Goal: Task Accomplishment & Management: Use online tool/utility

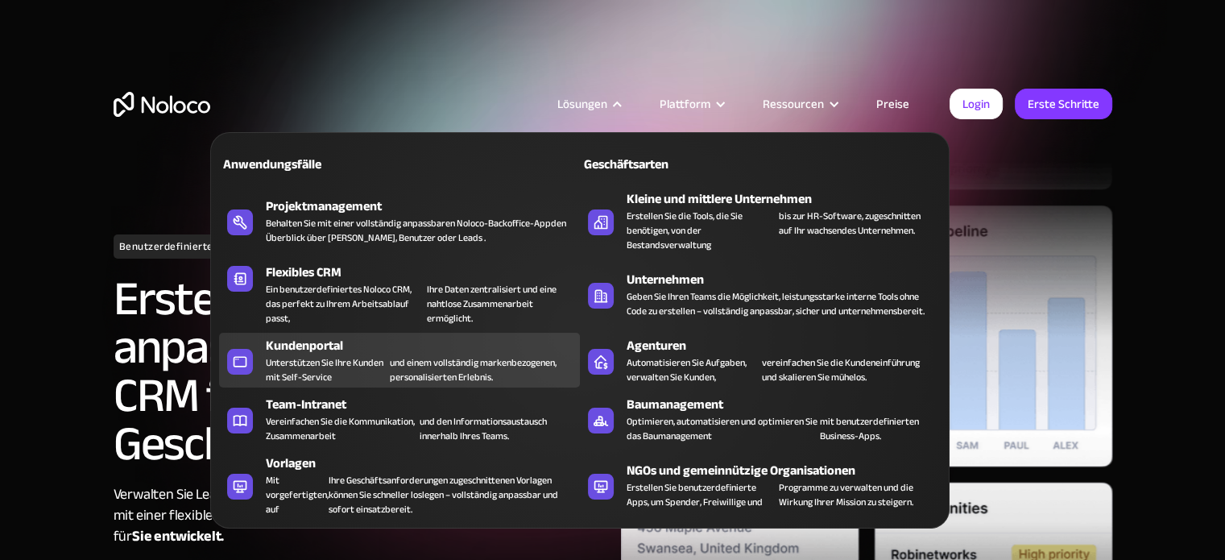
click at [347, 353] on font "Unterstützen Sie Ihre Kunden mit Self-Service" at bounding box center [325, 369] width 118 height 32
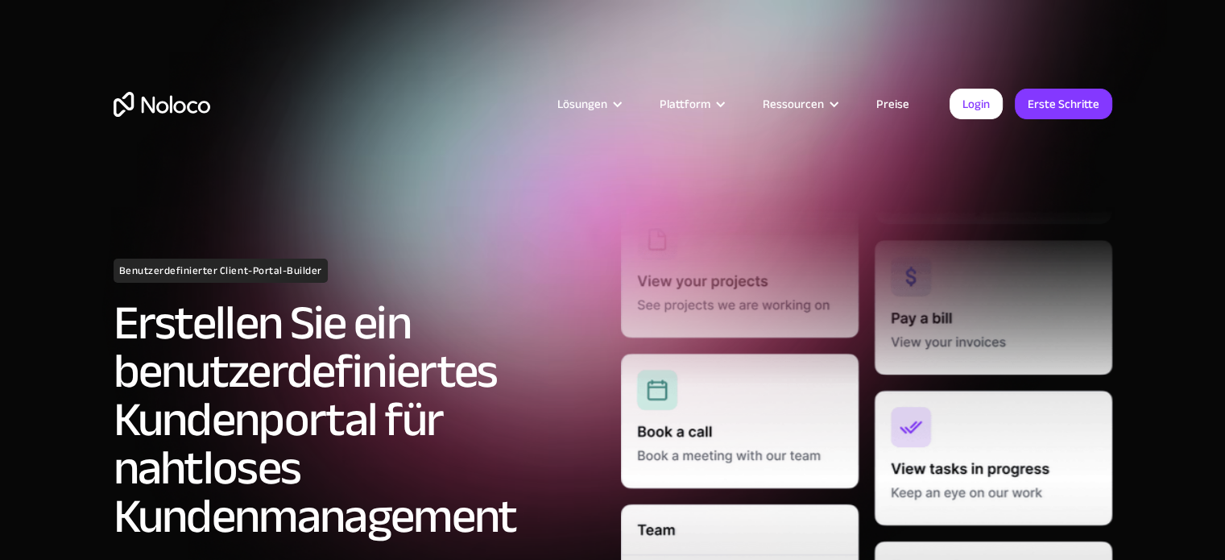
click at [892, 101] on font "Preise" at bounding box center [892, 104] width 33 height 23
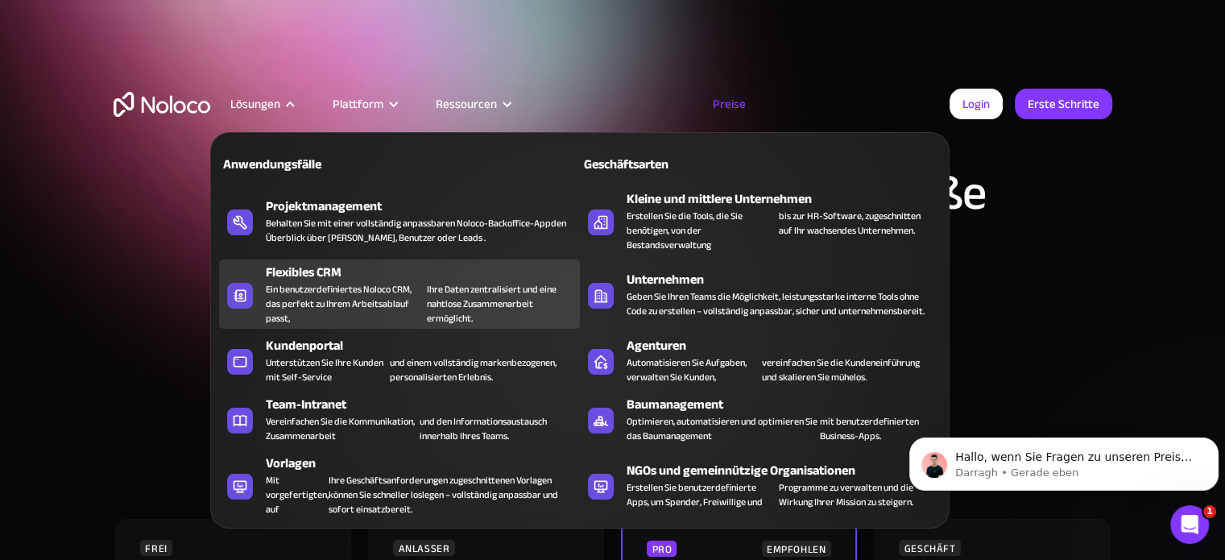
click at [321, 278] on font "Flexibles CRM" at bounding box center [304, 272] width 76 height 24
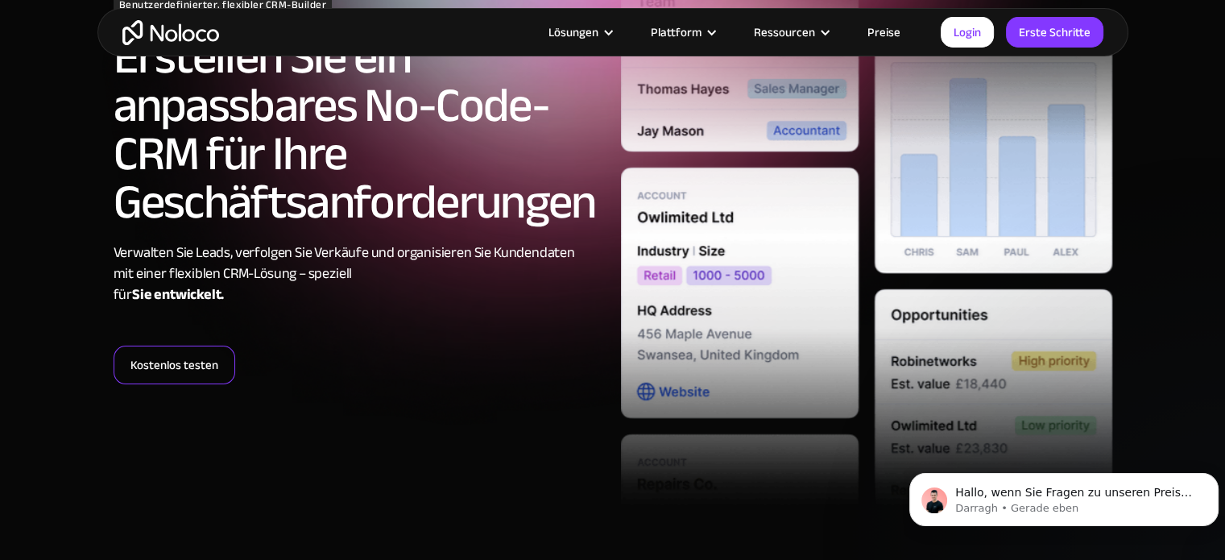
click at [187, 363] on font "Kostenlos testen" at bounding box center [174, 364] width 88 height 23
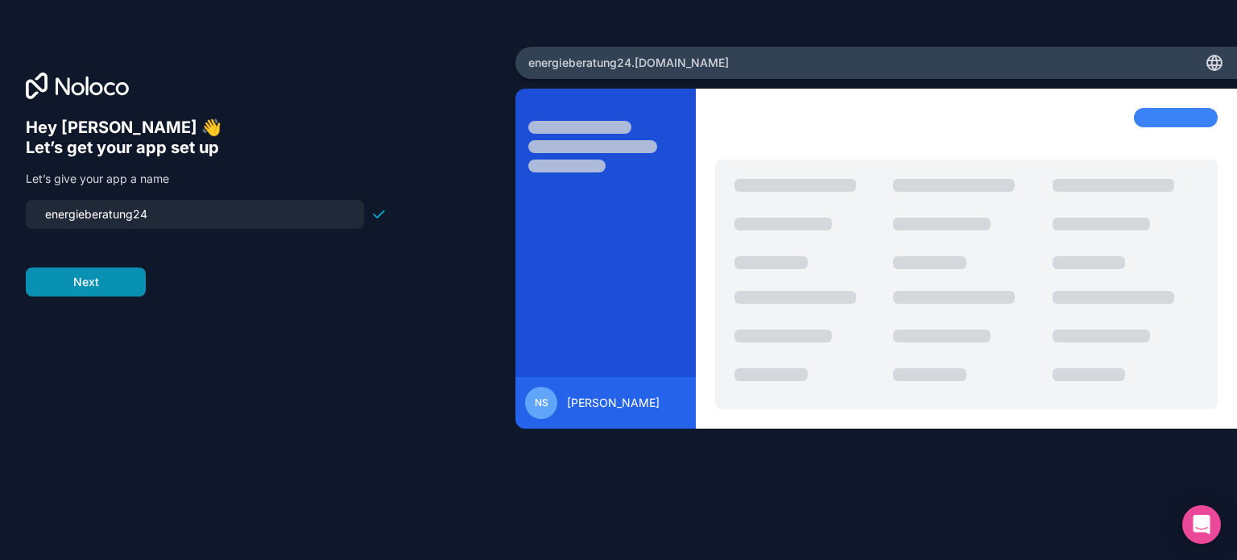
click at [85, 279] on button "Next" at bounding box center [86, 281] width 120 height 29
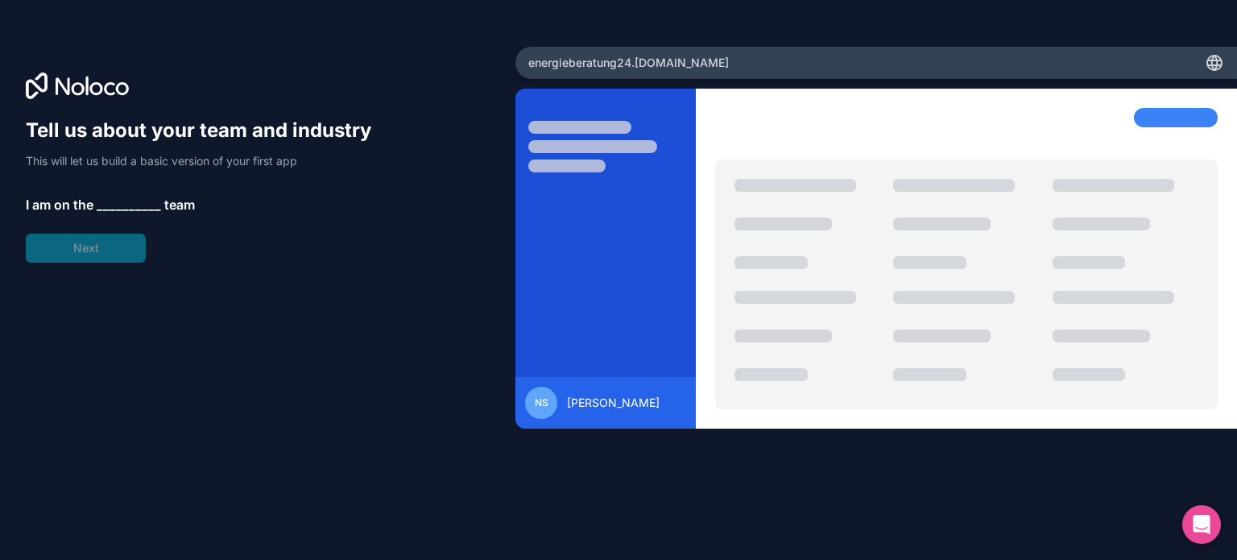
click at [126, 200] on span "__________" at bounding box center [129, 204] width 64 height 19
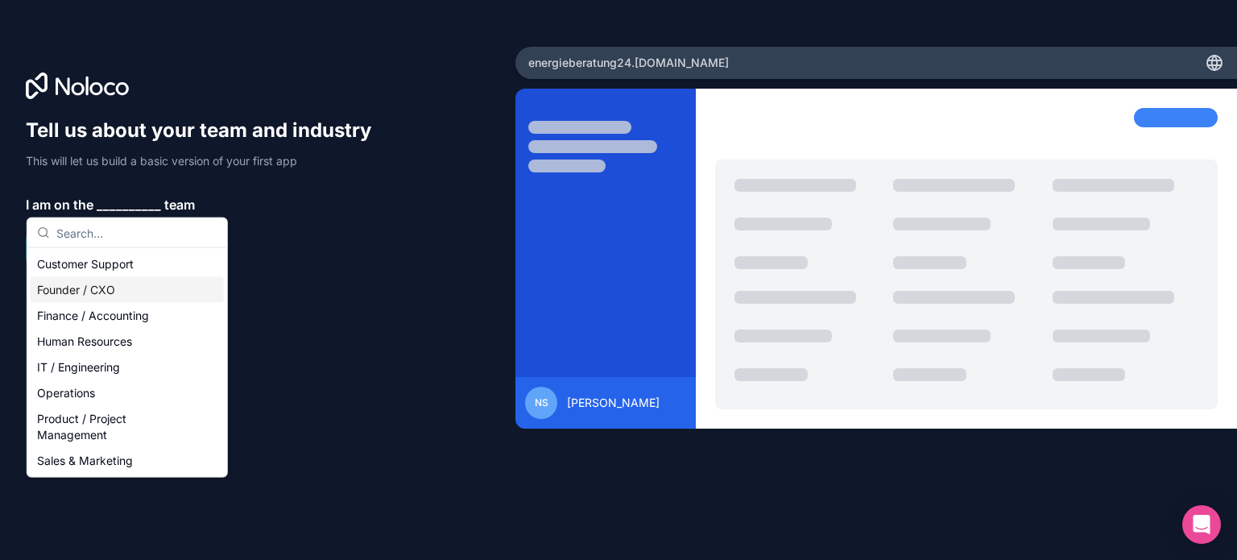
click at [88, 291] on div "Founder / CXO" at bounding box center [127, 290] width 193 height 26
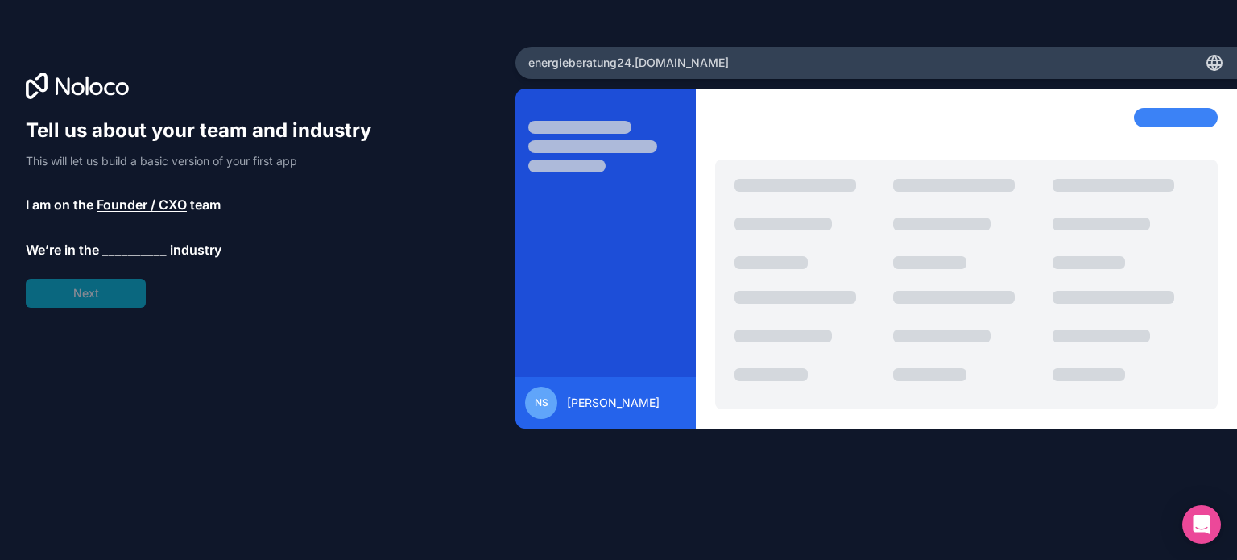
click at [125, 244] on span "__________" at bounding box center [134, 249] width 64 height 19
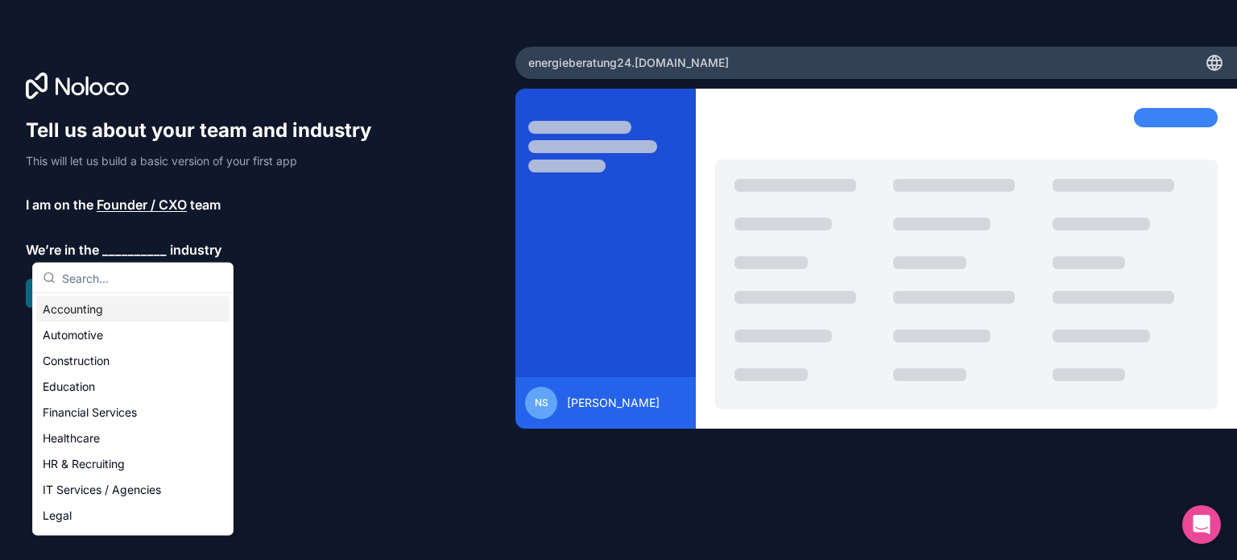
click at [114, 309] on div "Accounting" at bounding box center [132, 309] width 193 height 26
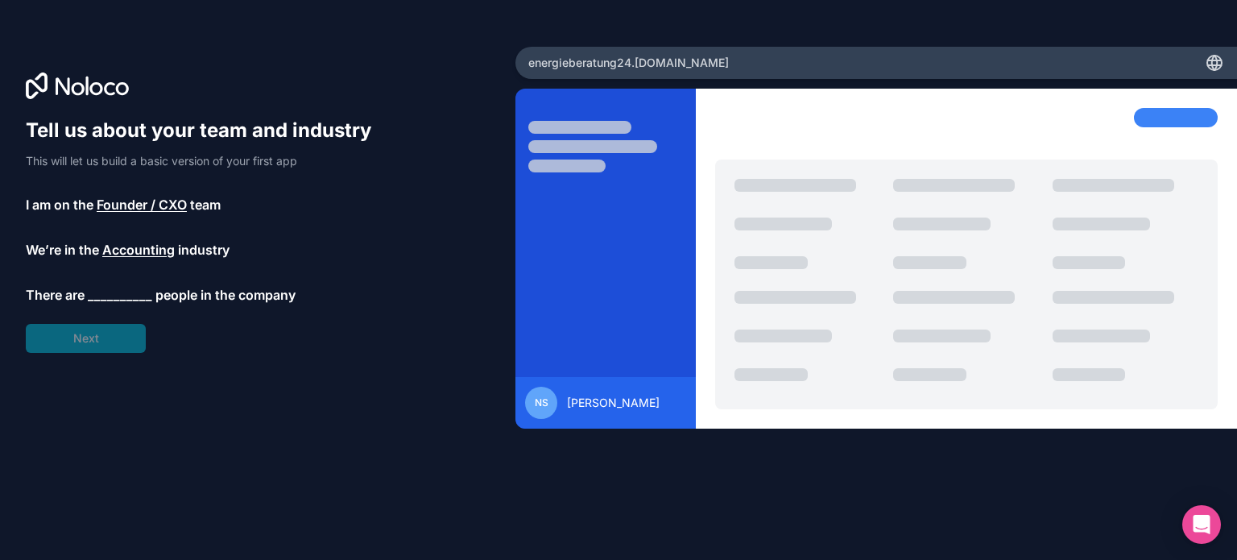
click at [115, 295] on span "__________" at bounding box center [120, 294] width 64 height 19
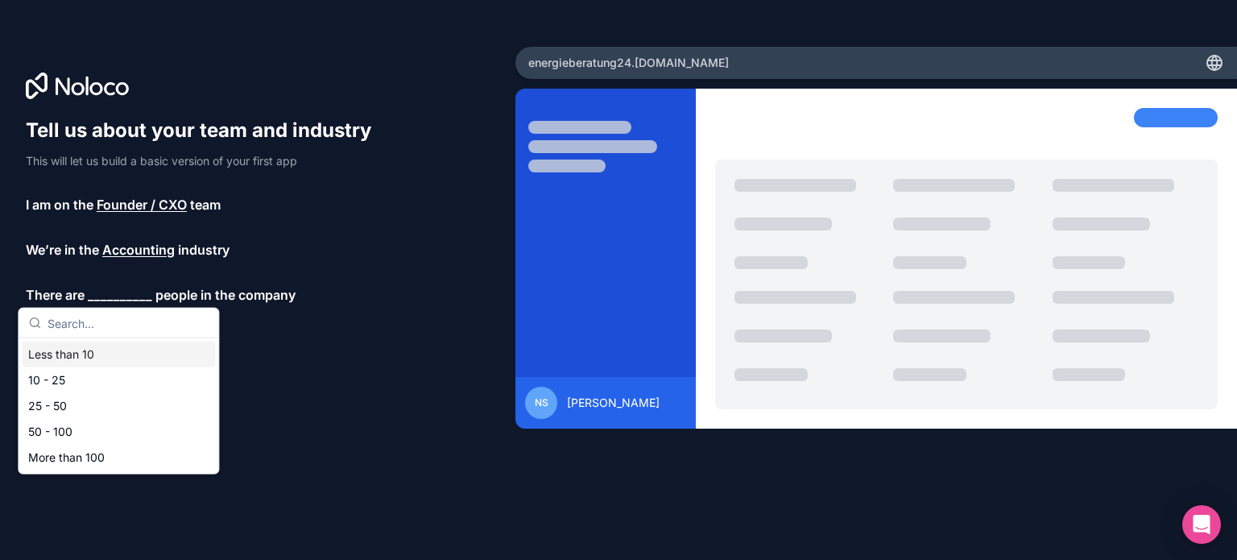
click at [138, 242] on span "Accounting" at bounding box center [138, 249] width 72 height 19
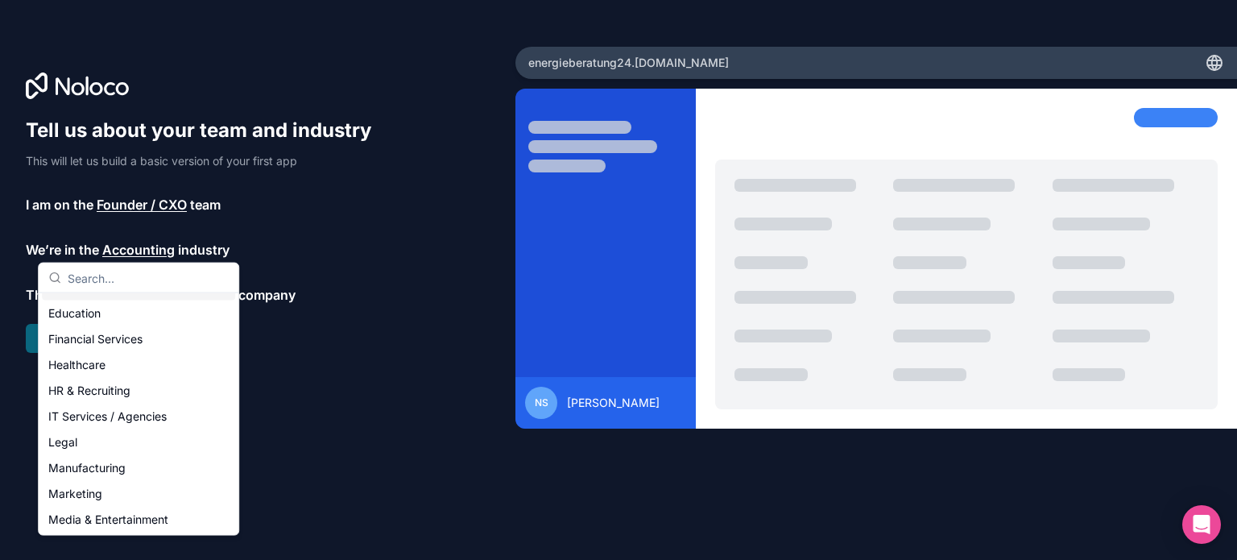
scroll to position [332, 0]
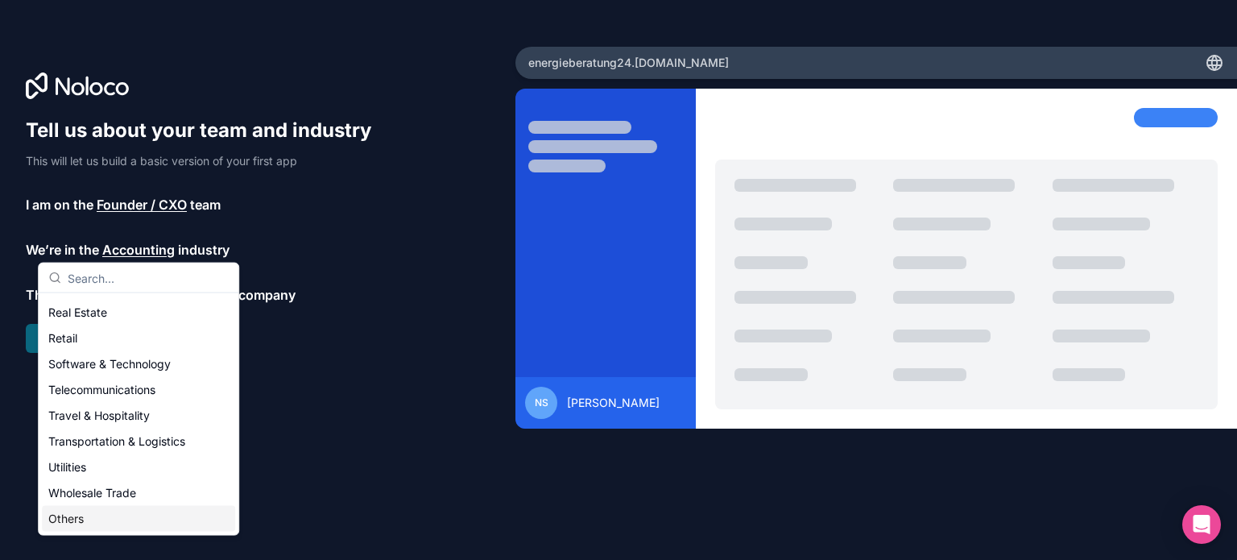
click at [108, 510] on div "Others" at bounding box center [138, 519] width 193 height 26
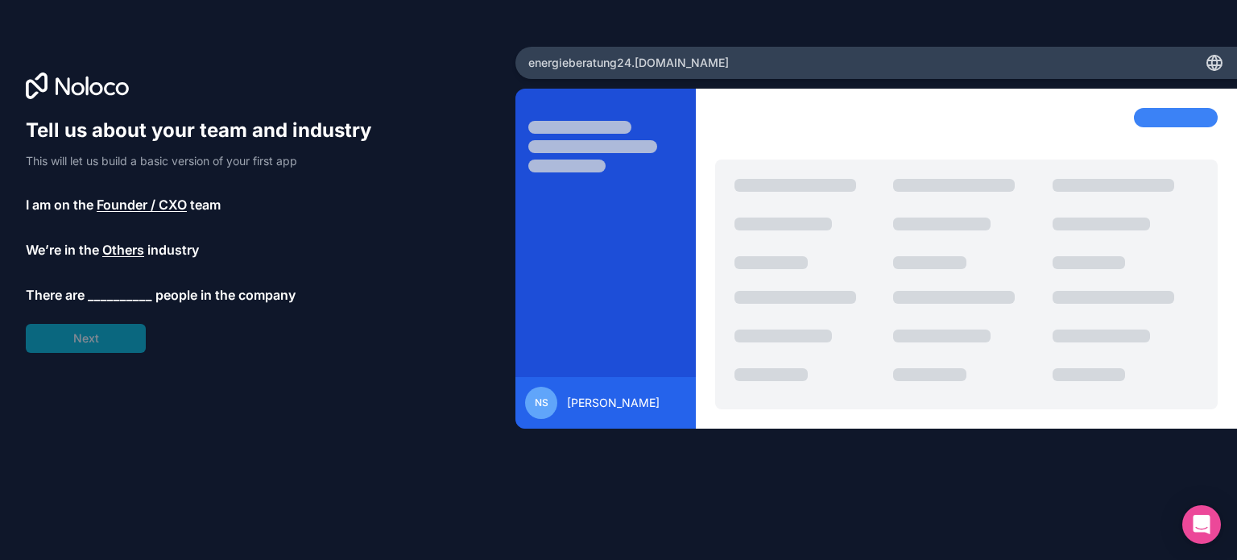
click at [126, 283] on div "Tell us about your team and industry This will let us build a basic version of …" at bounding box center [206, 235] width 361 height 235
click at [122, 291] on span "__________" at bounding box center [120, 294] width 64 height 19
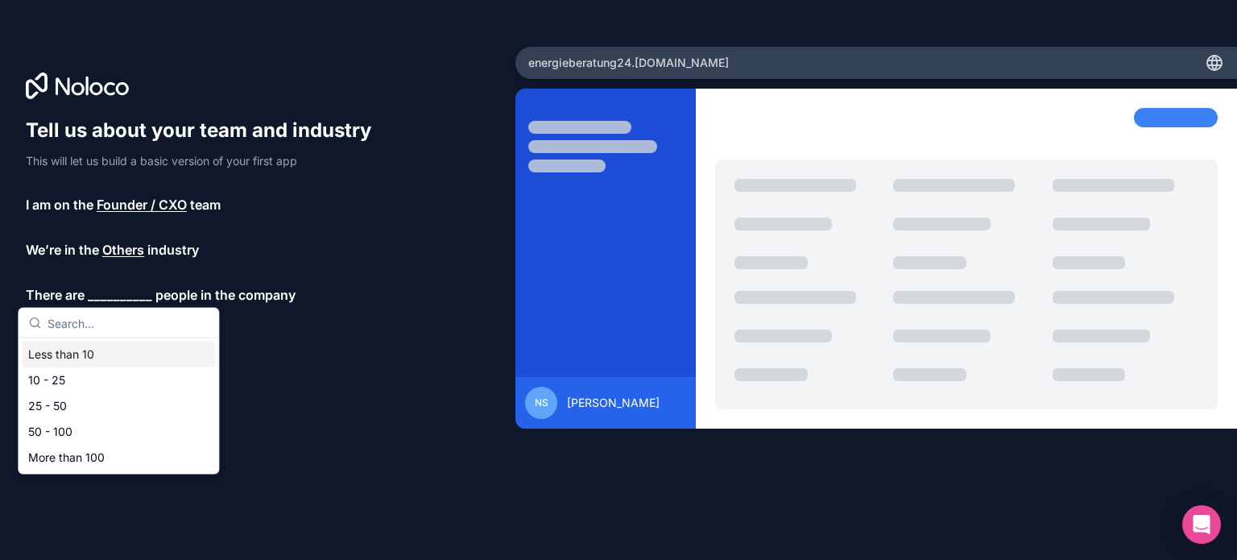
click at [94, 351] on div "Less than 10" at bounding box center [118, 354] width 193 height 26
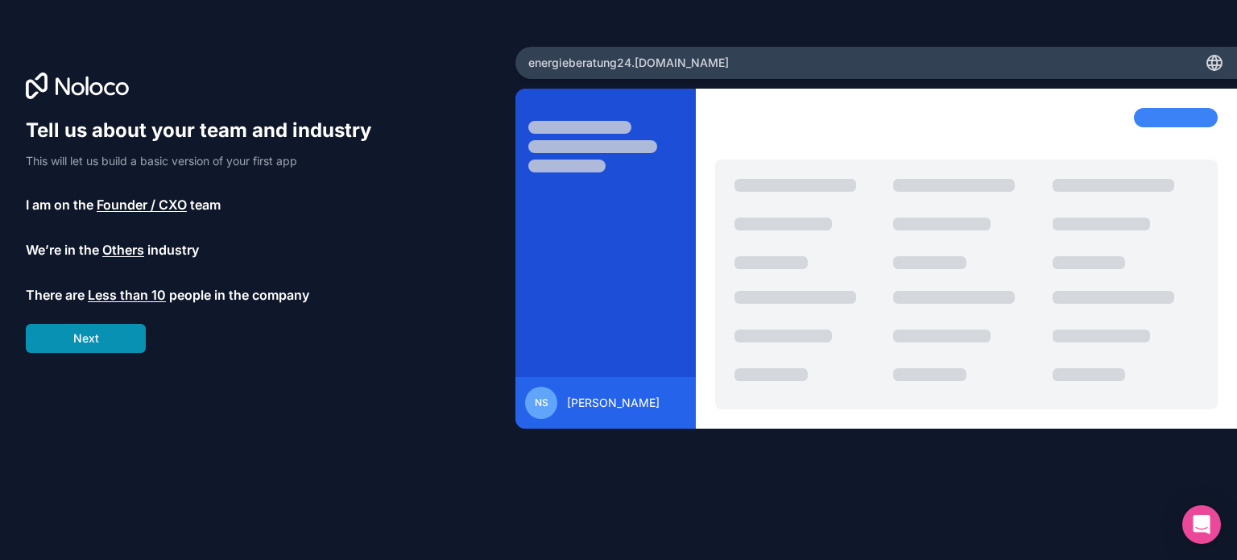
click at [93, 341] on button "Next" at bounding box center [86, 338] width 120 height 29
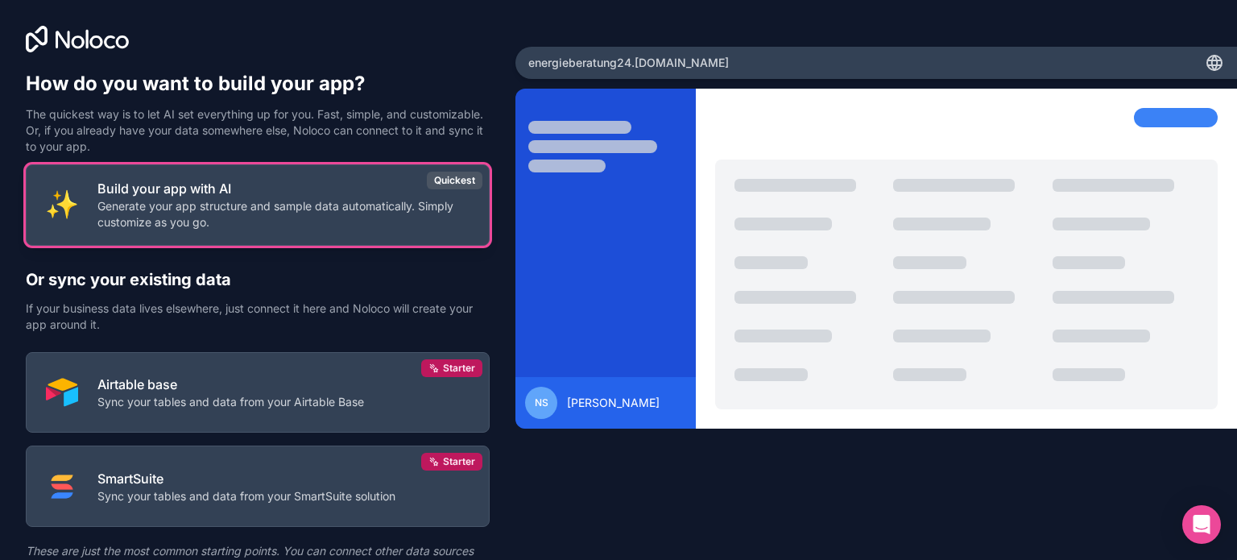
click at [257, 195] on p "Build your app with AI" at bounding box center [283, 188] width 372 height 19
click at [226, 194] on p "Build your app with AI" at bounding box center [283, 188] width 372 height 19
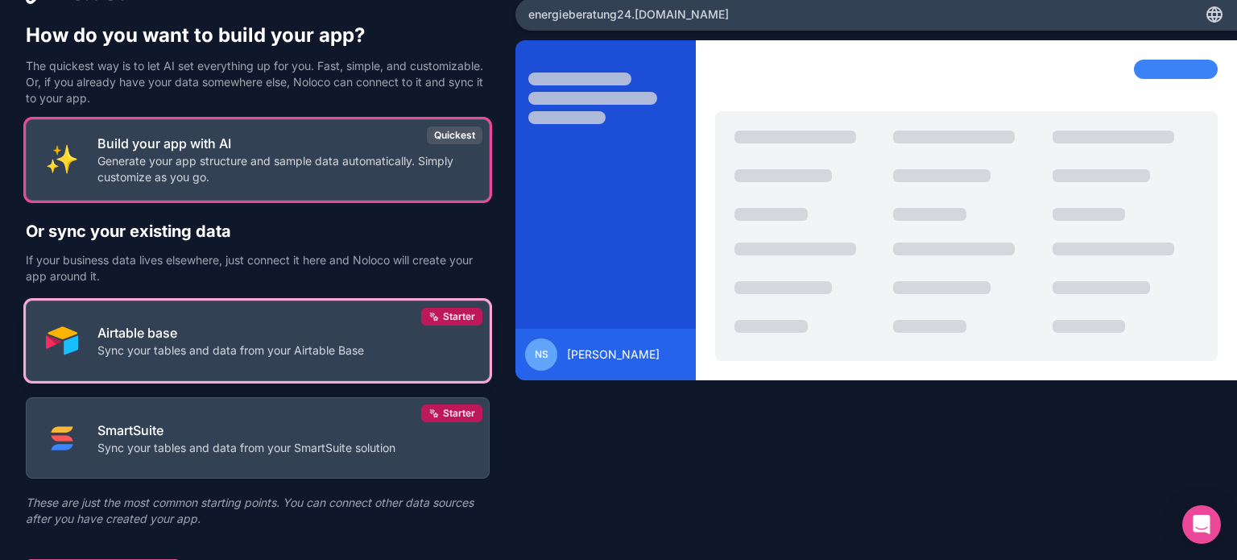
scroll to position [75, 0]
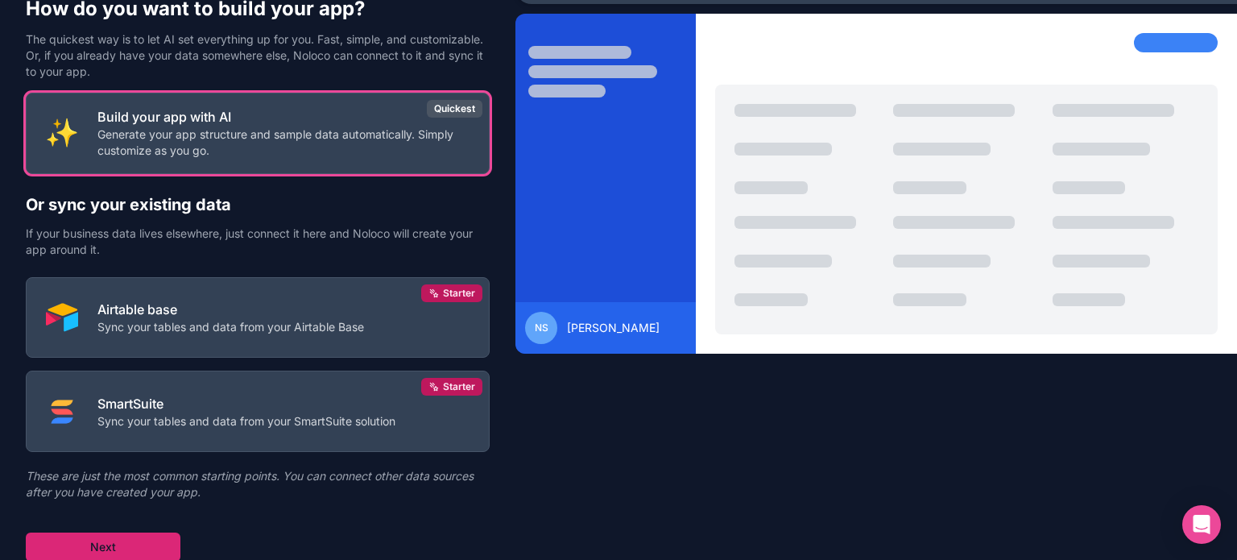
click at [97, 536] on button "Next" at bounding box center [103, 546] width 155 height 29
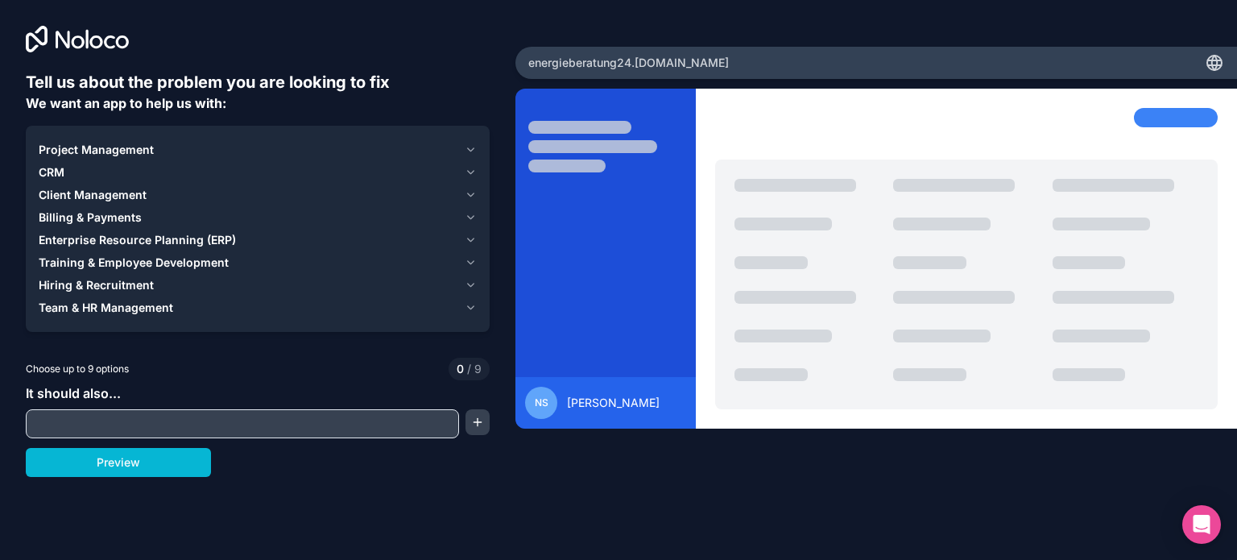
click at [470, 280] on icon "button" at bounding box center [471, 285] width 12 height 13
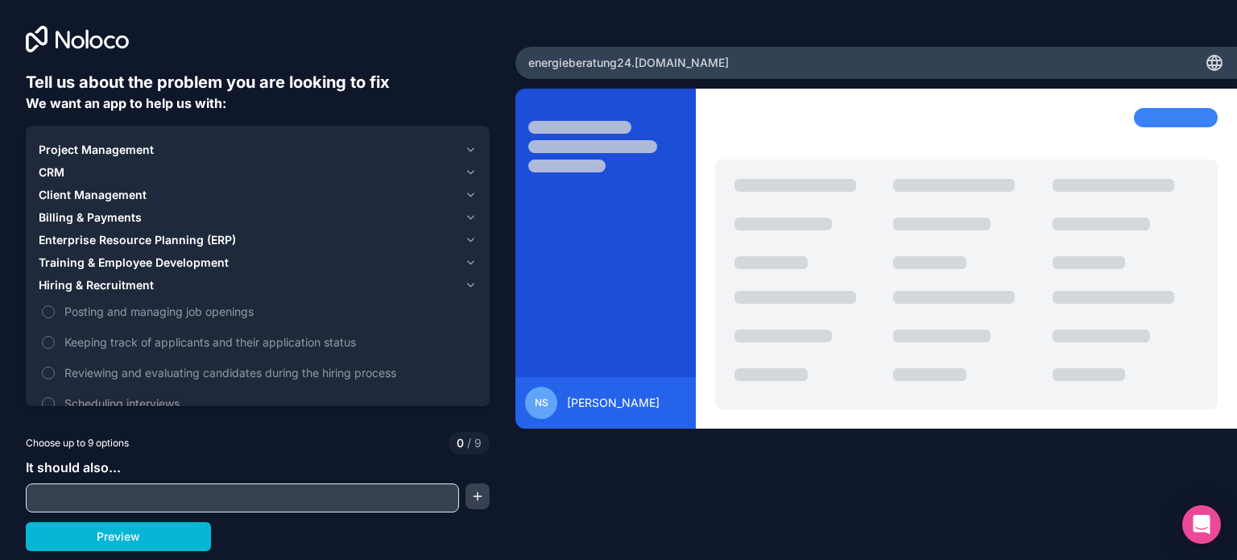
click at [470, 280] on icon "button" at bounding box center [471, 285] width 12 height 13
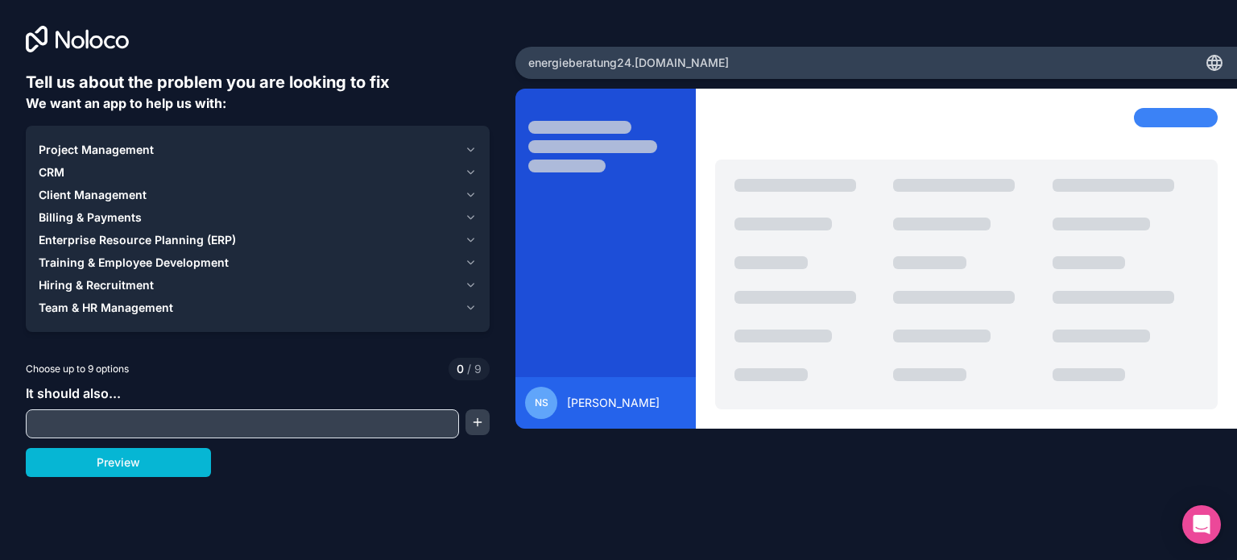
click at [471, 262] on icon "button" at bounding box center [471, 262] width 6 height 3
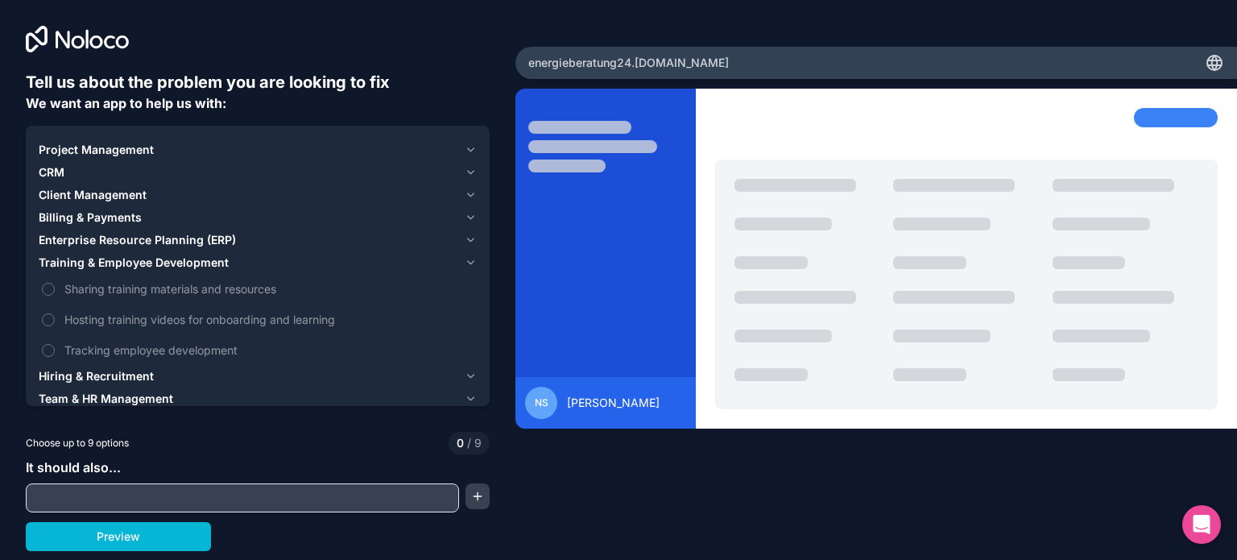
click at [471, 262] on icon "button" at bounding box center [471, 262] width 6 height 3
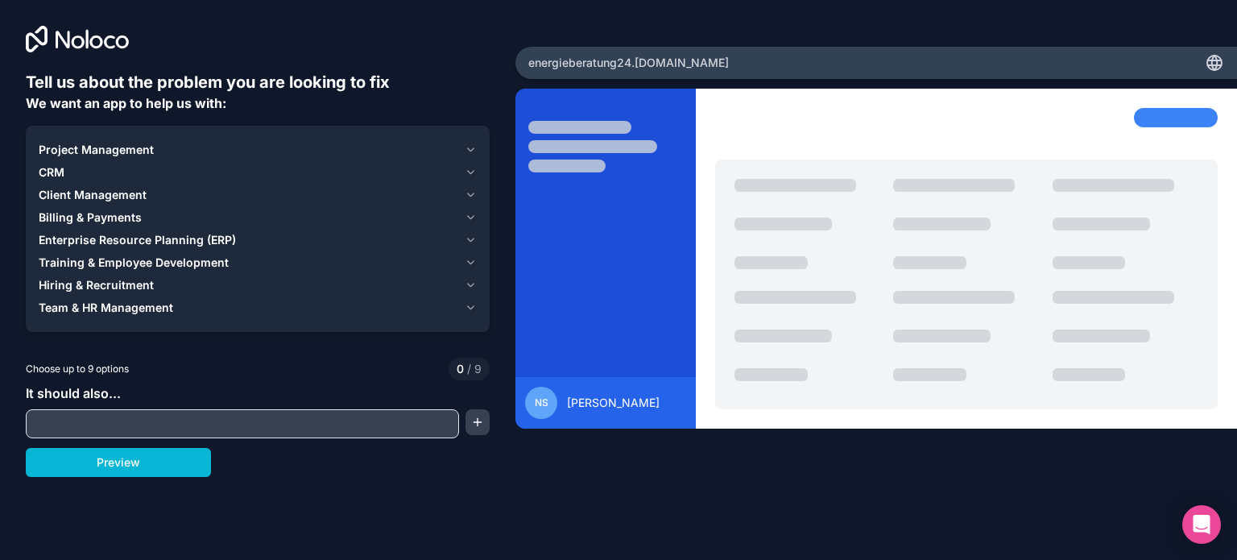
click at [467, 304] on icon "button" at bounding box center [471, 307] width 12 height 13
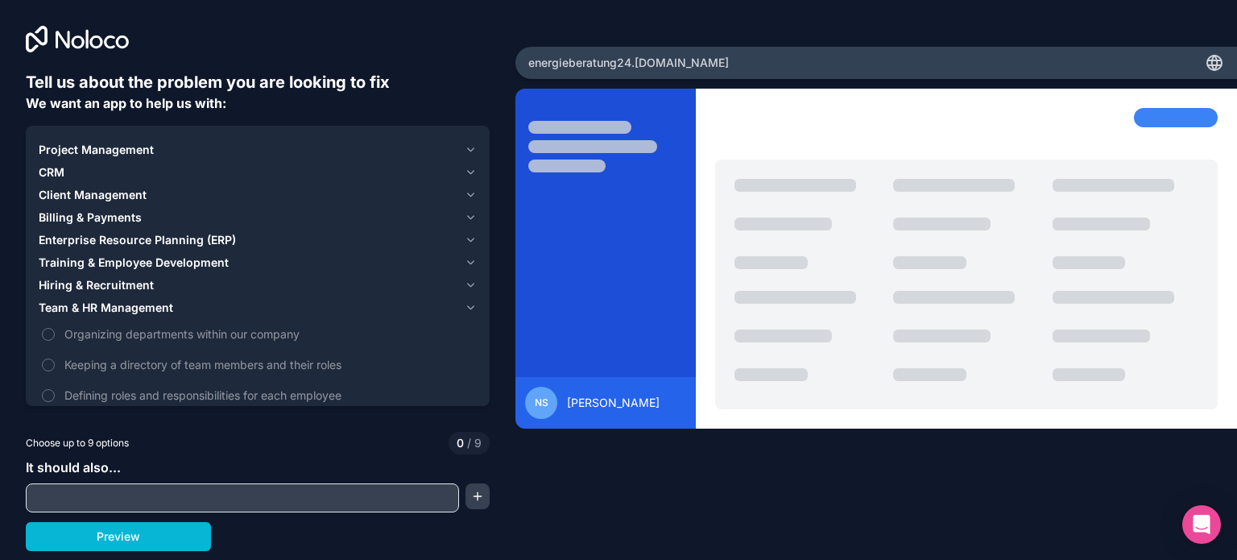
click at [467, 304] on icon "button" at bounding box center [471, 307] width 12 height 13
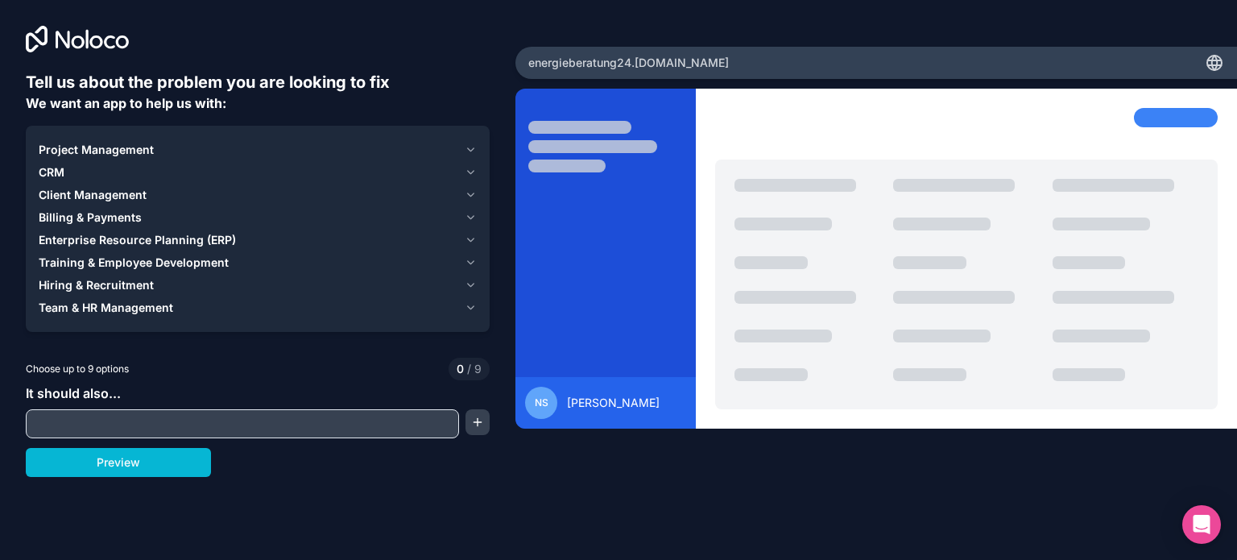
click at [474, 151] on icon "button" at bounding box center [471, 149] width 12 height 13
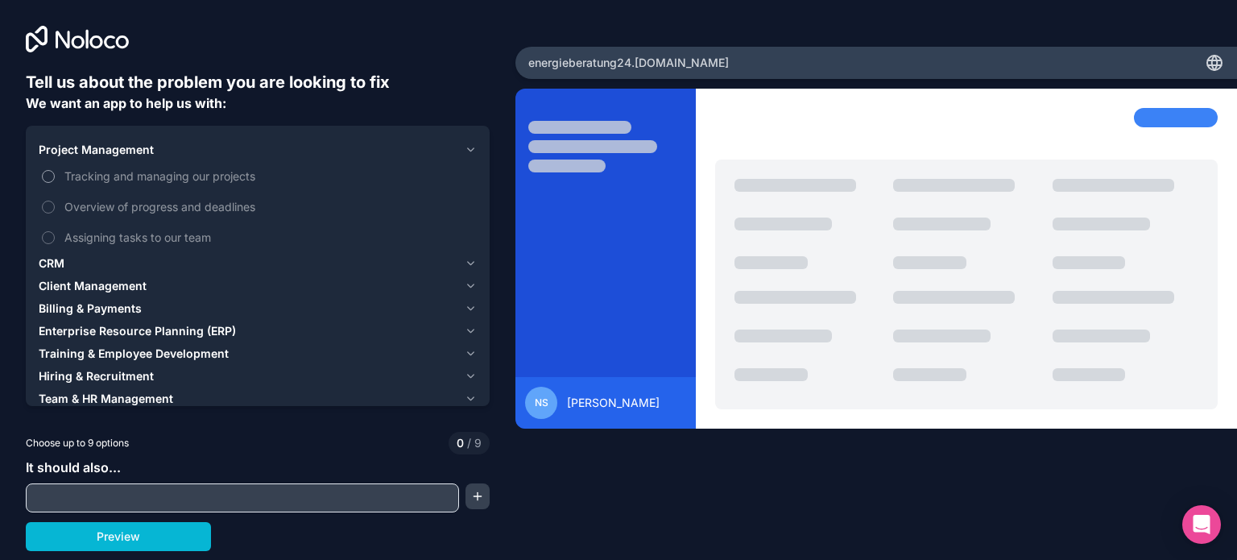
click at [46, 171] on button "Tracking and managing our projects" at bounding box center [48, 176] width 13 height 13
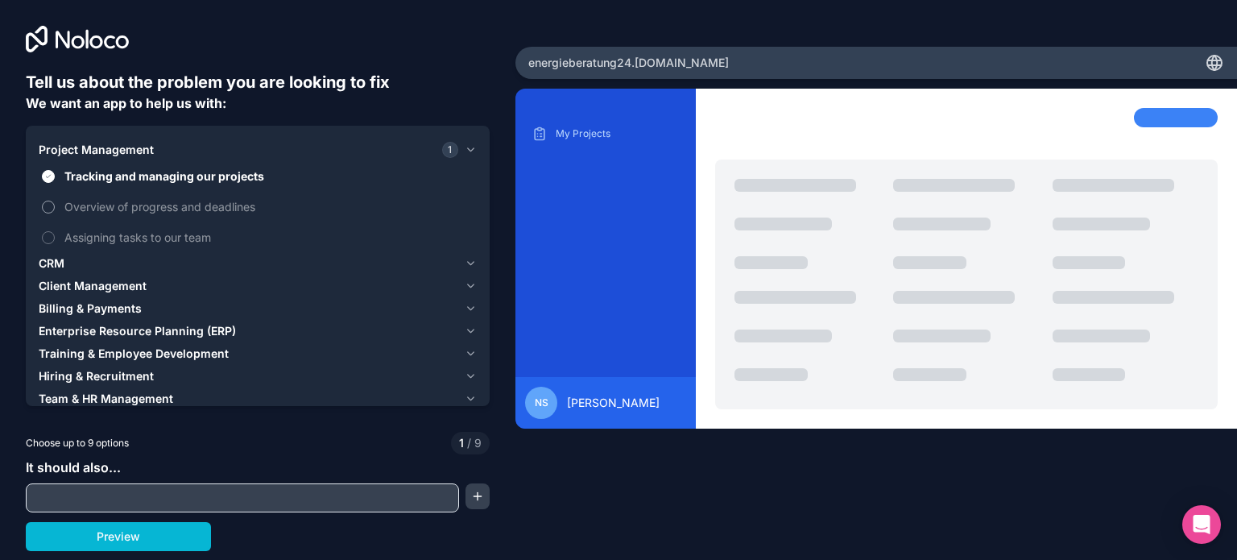
click at [50, 205] on button "Overview of progress and deadlines" at bounding box center [48, 206] width 13 height 13
click at [51, 233] on button "Assigning tasks to our team" at bounding box center [48, 237] width 13 height 13
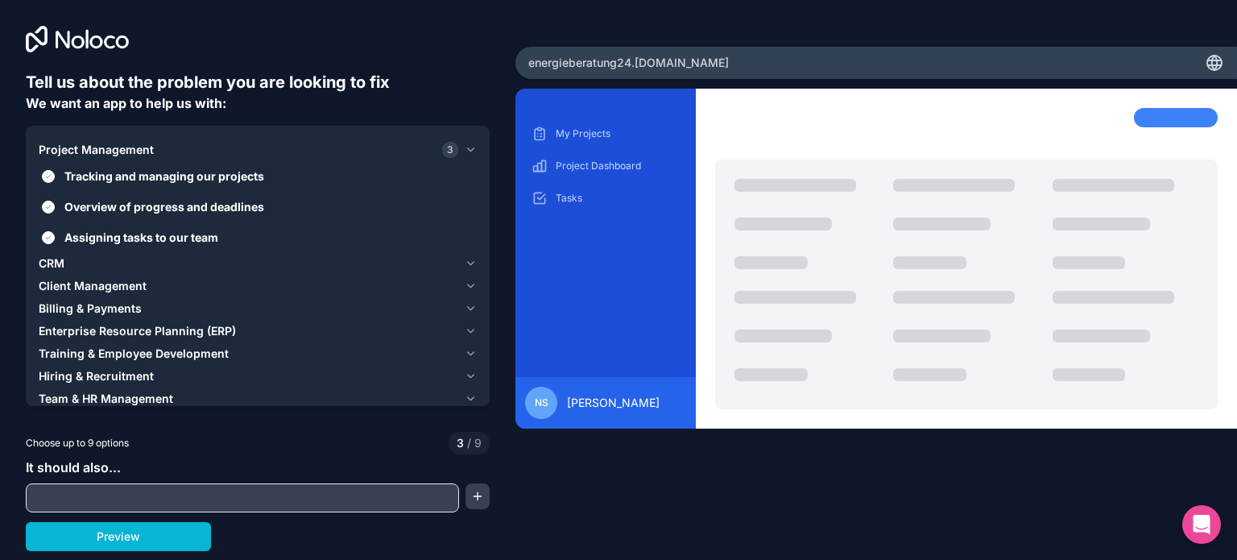
click at [68, 261] on div "CRM" at bounding box center [248, 263] width 419 height 16
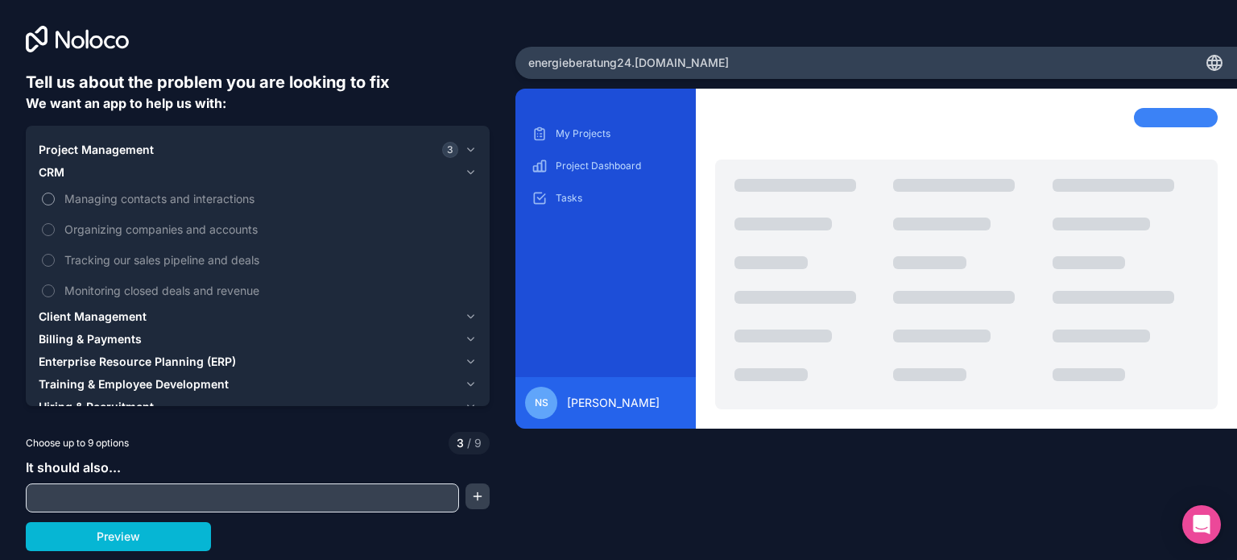
click at [52, 198] on button "Managing contacts and interactions" at bounding box center [48, 198] width 13 height 13
click at [49, 228] on button "Organizing companies and accounts" at bounding box center [48, 229] width 13 height 13
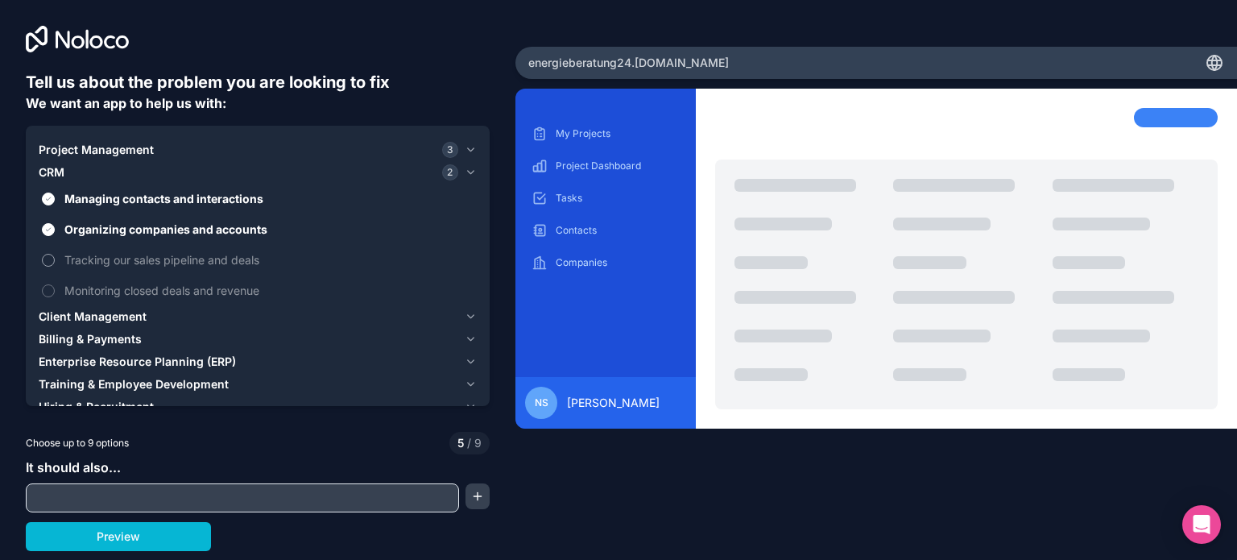
click at [48, 255] on button "Tracking our sales pipeline and deals" at bounding box center [48, 260] width 13 height 13
click at [48, 288] on button "Monitoring closed deals and revenue" at bounding box center [48, 290] width 13 height 13
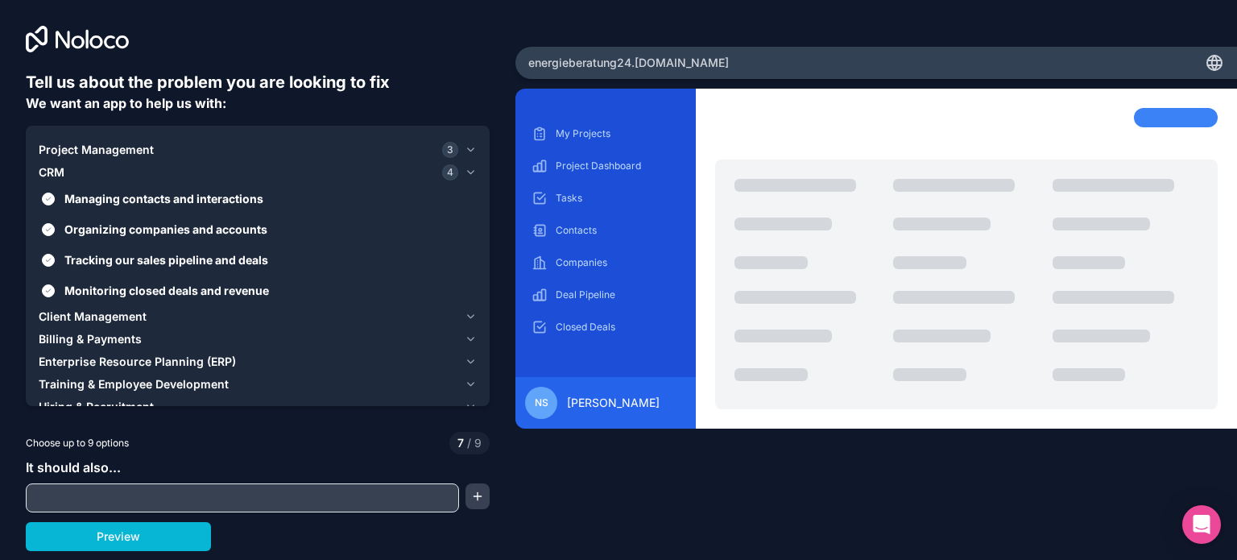
click at [133, 311] on span "Client Management" at bounding box center [93, 316] width 108 height 16
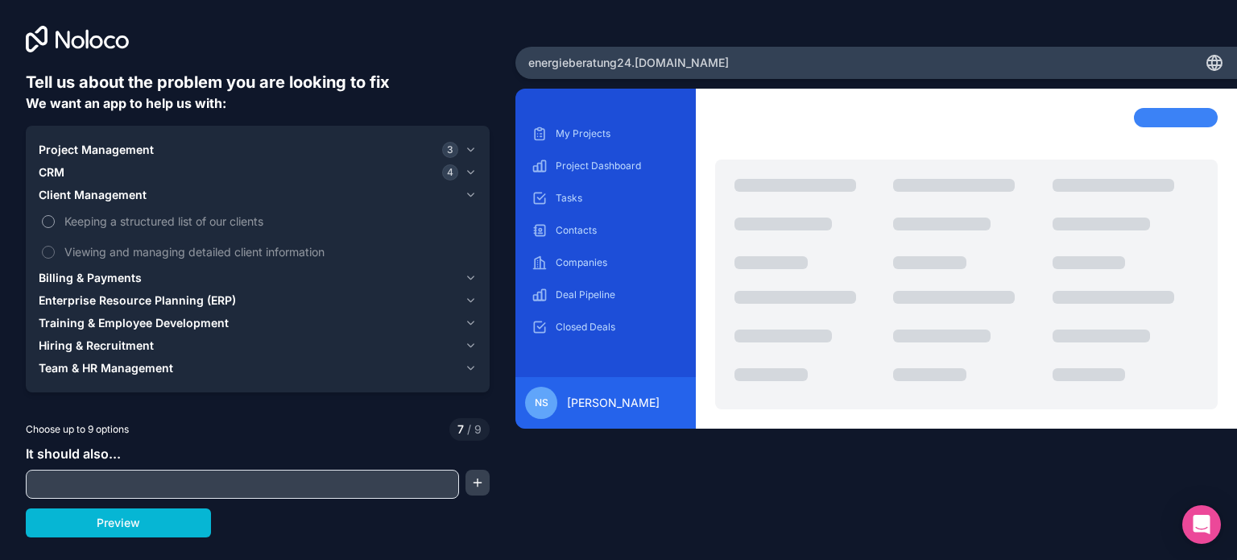
click at [52, 221] on button "Keeping a structured list of our clients" at bounding box center [48, 221] width 13 height 13
click at [49, 250] on button "Viewing and managing detailed client information" at bounding box center [48, 252] width 13 height 13
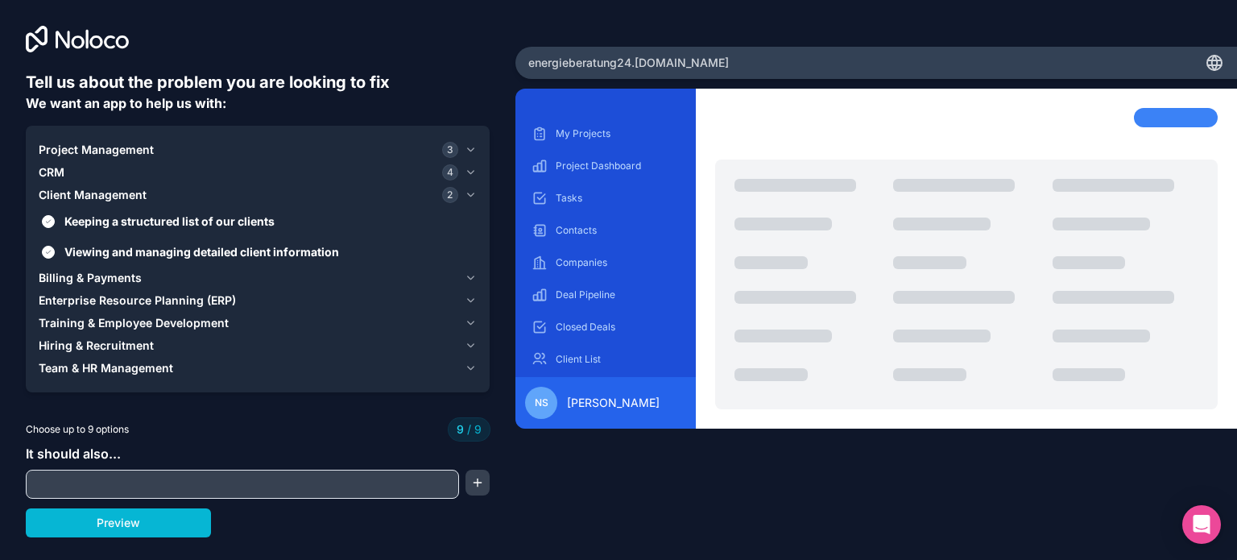
click at [118, 277] on span "Billing & Payments" at bounding box center [90, 278] width 103 height 16
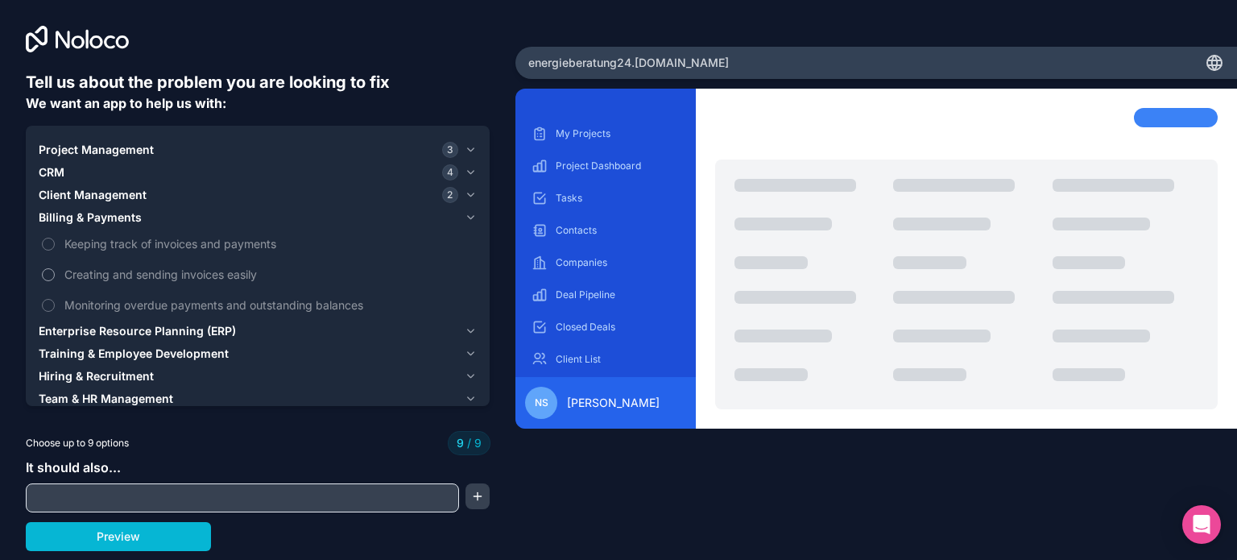
click at [45, 267] on label "Creating and sending invoices easily" at bounding box center [258, 274] width 438 height 30
click at [46, 267] on label "Creating and sending invoices easily" at bounding box center [258, 274] width 438 height 30
click at [470, 195] on icon "button" at bounding box center [471, 194] width 12 height 13
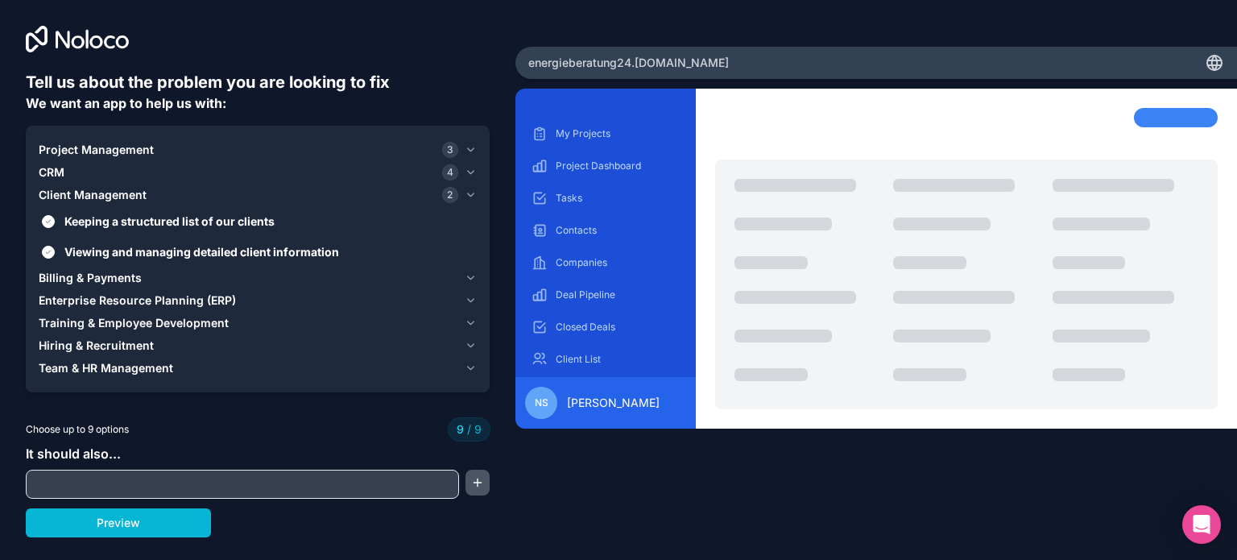
click at [473, 482] on button "button" at bounding box center [477, 482] width 24 height 26
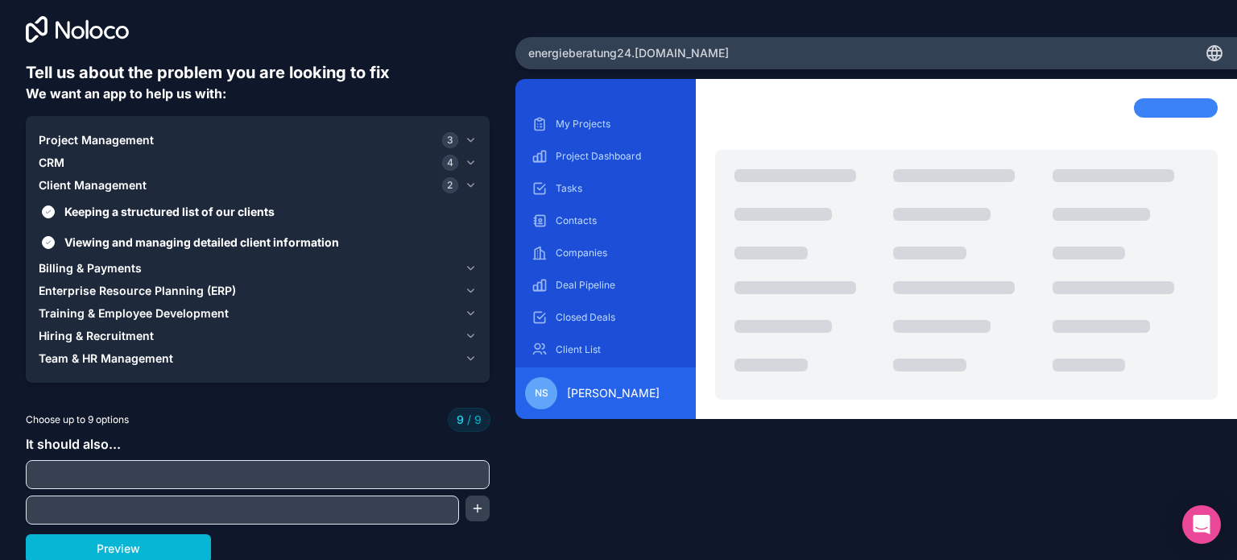
scroll to position [13, 0]
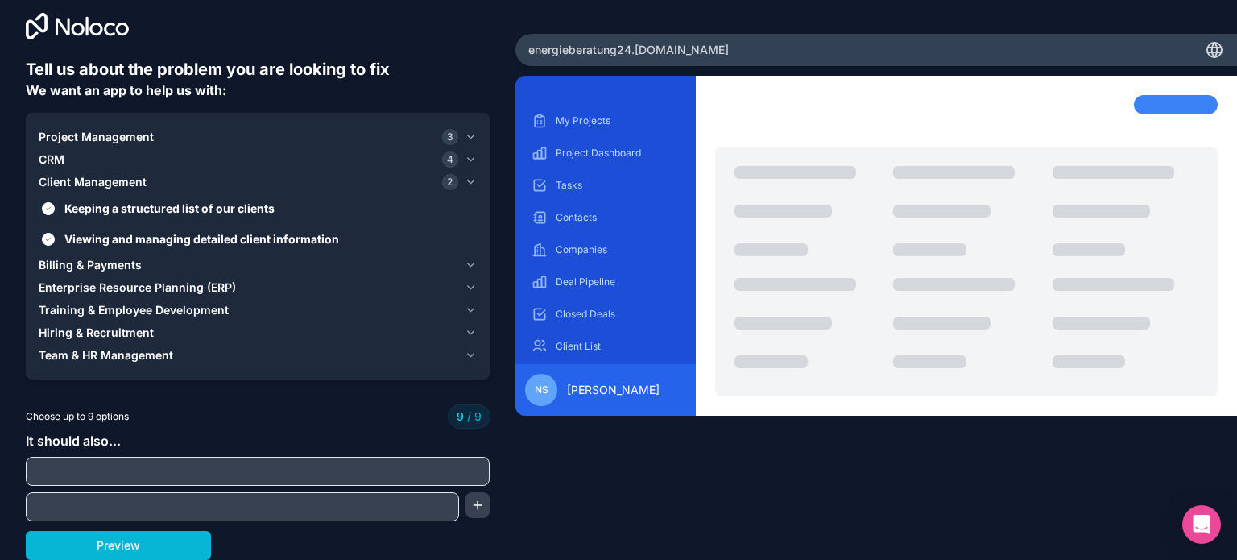
click at [250, 455] on div "It should also..." at bounding box center [258, 476] width 464 height 90
click at [235, 466] on input "text" at bounding box center [258, 471] width 456 height 23
click at [221, 473] on input "text" at bounding box center [258, 471] width 456 height 23
click at [239, 517] on input "text" at bounding box center [242, 506] width 425 height 23
click at [90, 257] on span "Billing & Payments" at bounding box center [90, 265] width 103 height 16
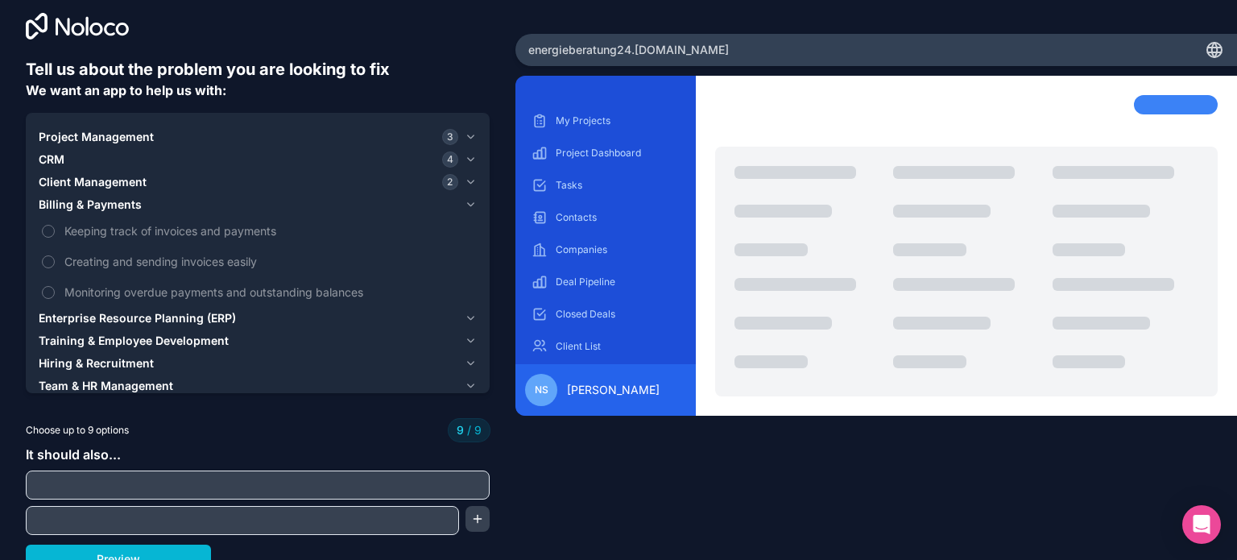
click at [99, 315] on span "Enterprise Resource Planning (ERP)" at bounding box center [137, 318] width 197 height 16
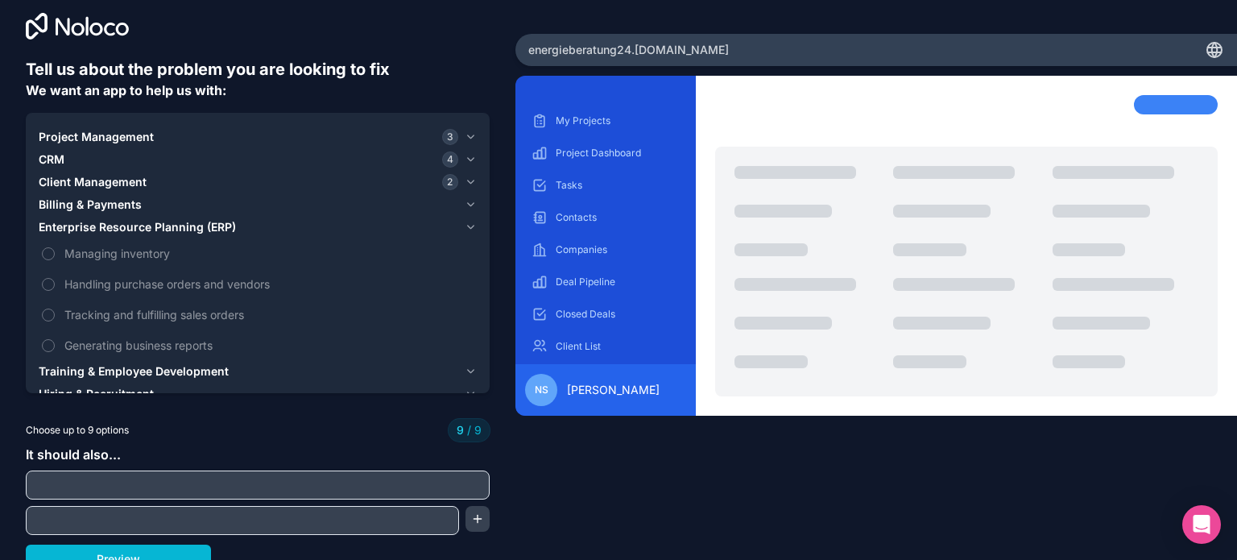
click at [64, 163] on span "CRM" at bounding box center [52, 159] width 26 height 16
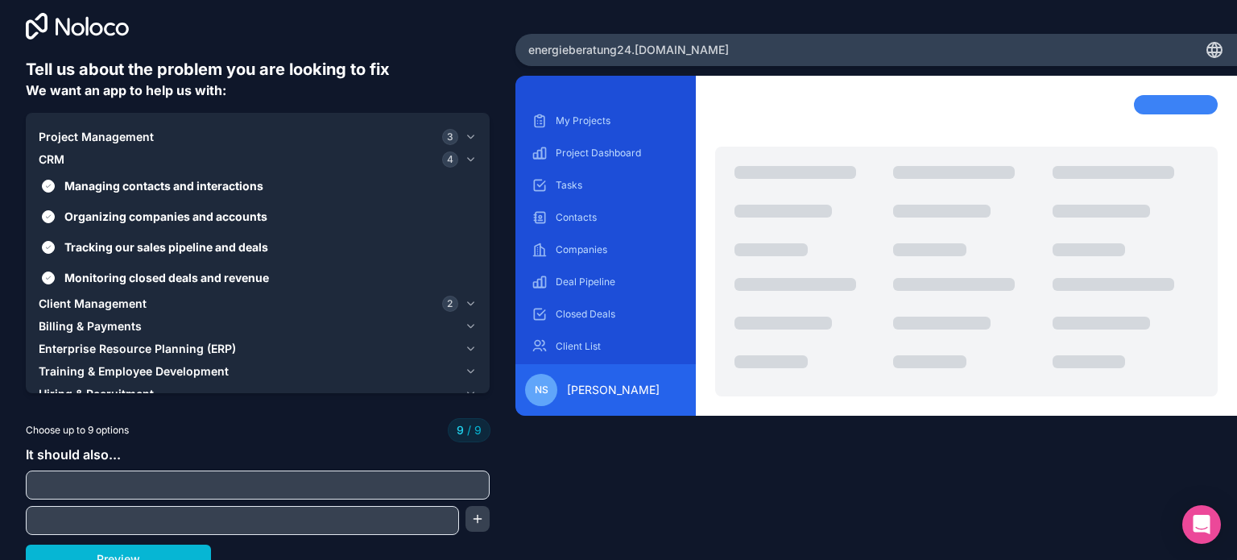
click at [89, 304] on span "Client Management" at bounding box center [93, 303] width 108 height 16
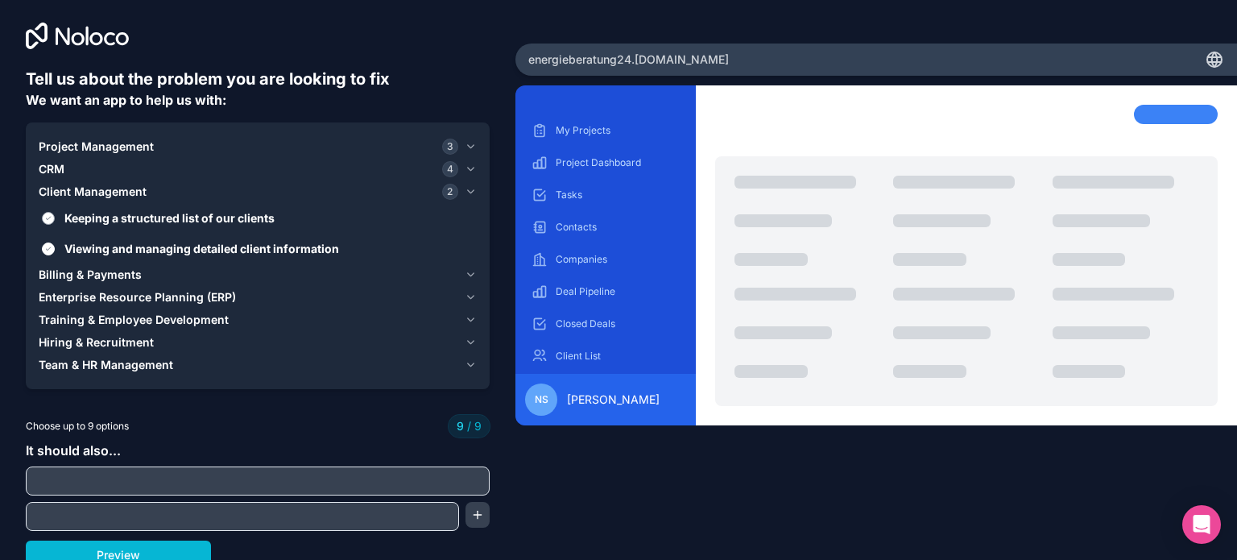
scroll to position [0, 0]
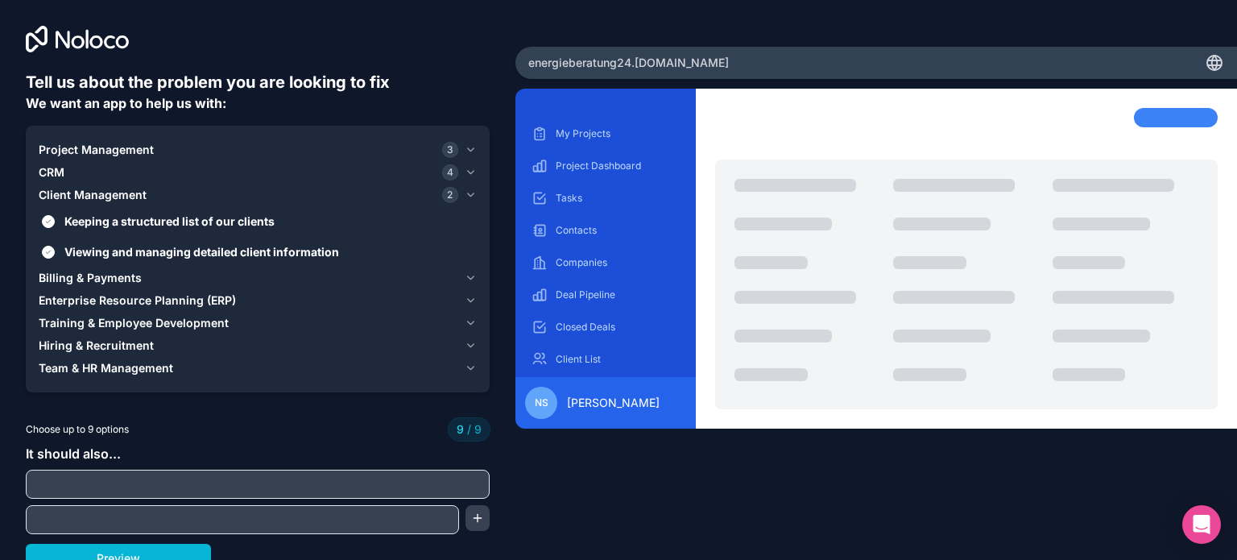
click at [93, 296] on span "Enterprise Resource Planning (ERP)" at bounding box center [137, 300] width 197 height 16
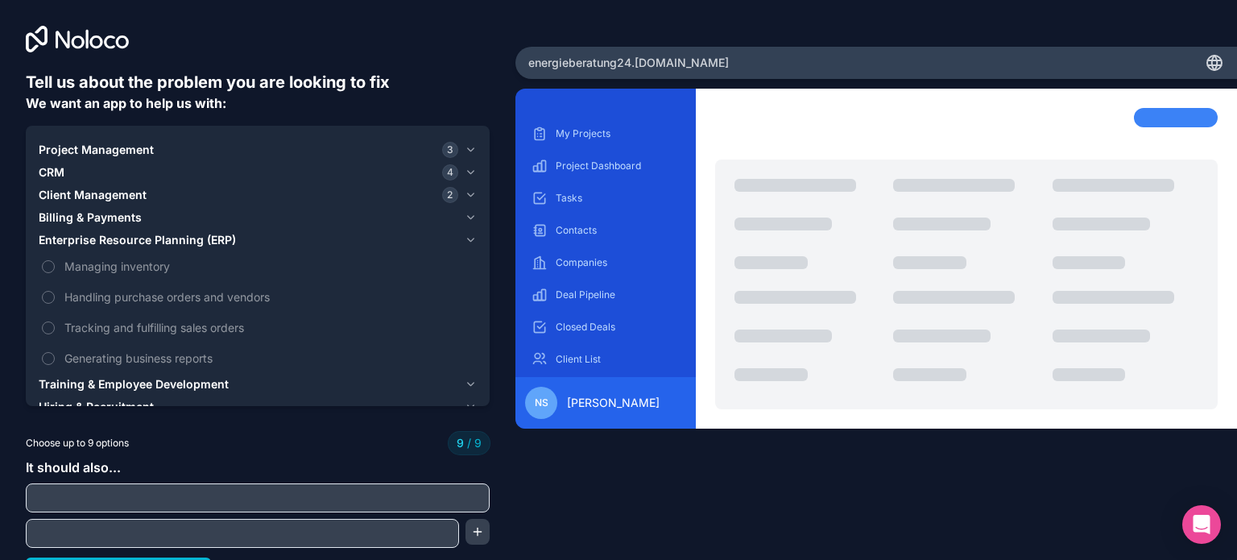
click at [98, 376] on span "Training & Employee Development" at bounding box center [134, 384] width 190 height 16
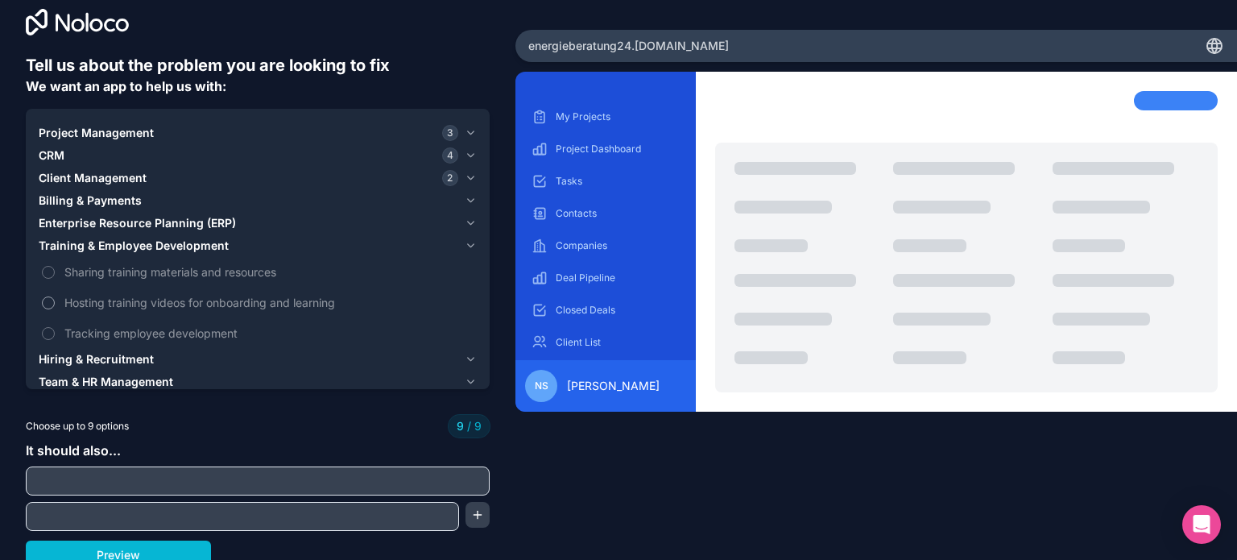
scroll to position [26, 0]
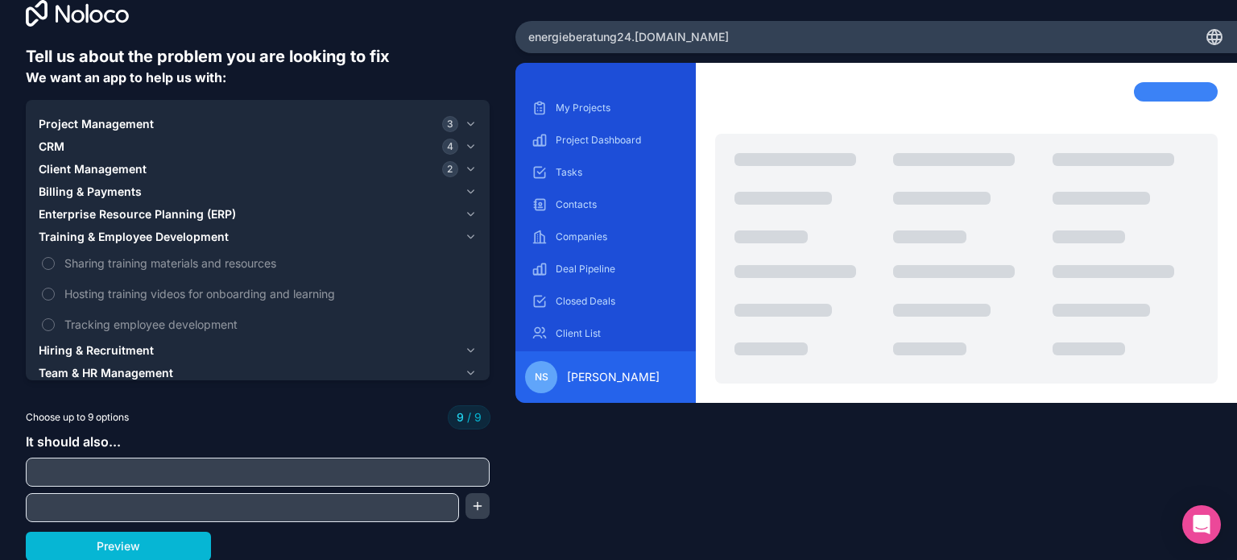
click at [99, 344] on span "Hiring & Recruitment" at bounding box center [96, 350] width 115 height 16
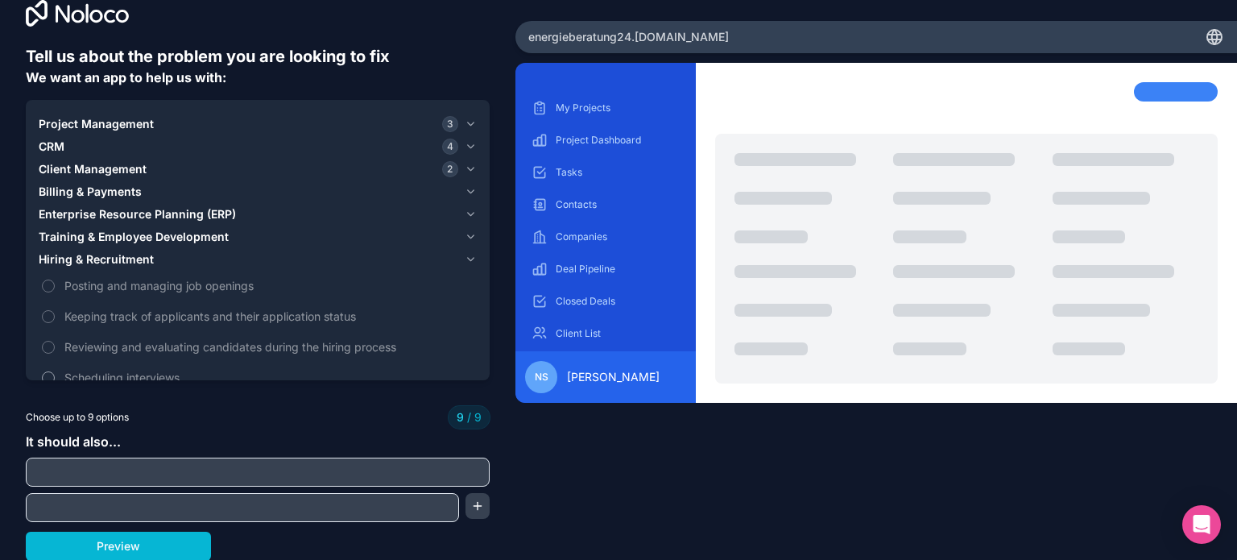
click at [104, 369] on span "Scheduling interviews" at bounding box center [268, 377] width 409 height 17
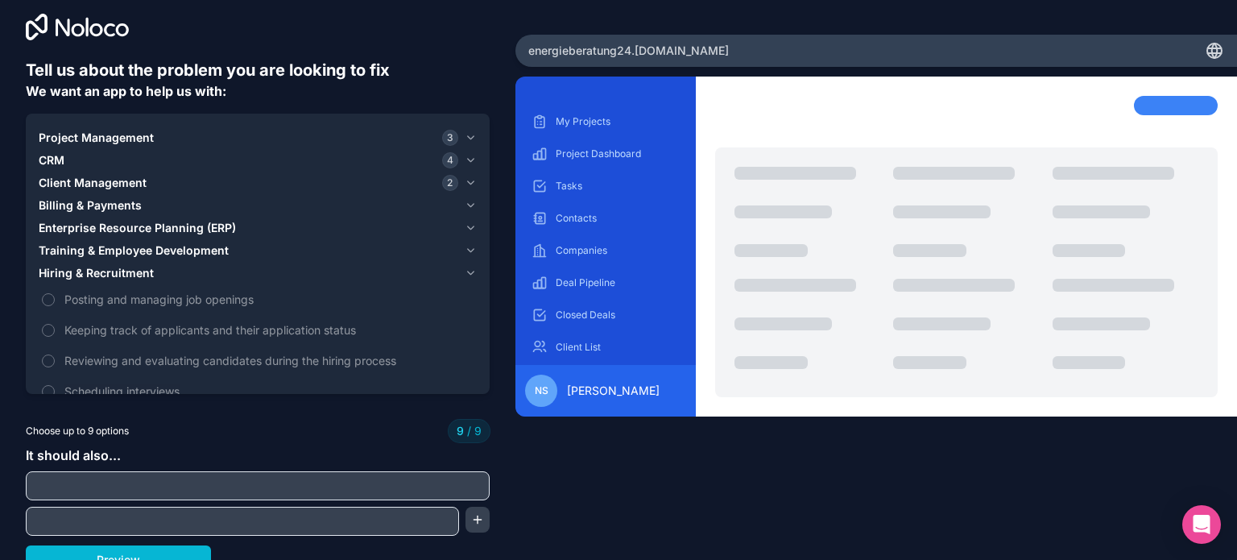
scroll to position [0, 0]
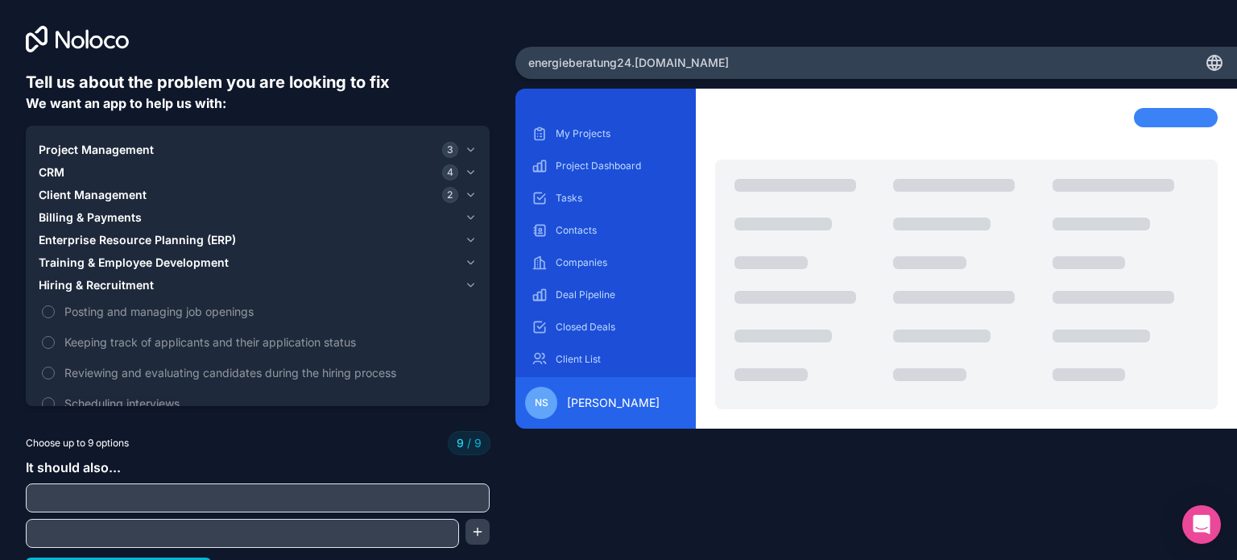
click at [82, 145] on span "Project Management" at bounding box center [96, 150] width 115 height 16
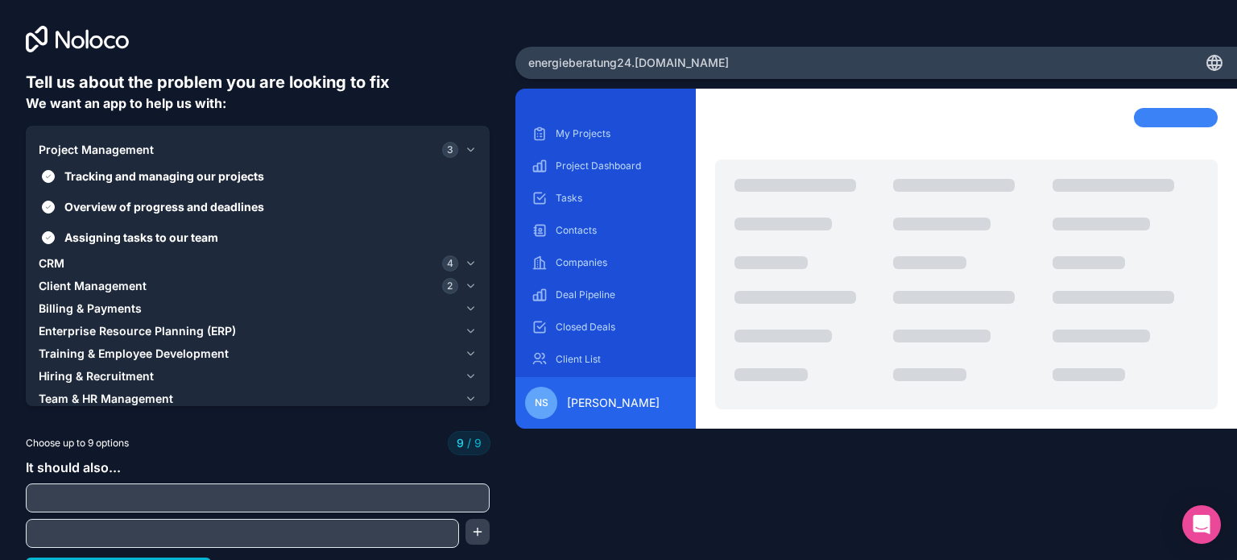
click at [52, 260] on span "CRM" at bounding box center [52, 263] width 26 height 16
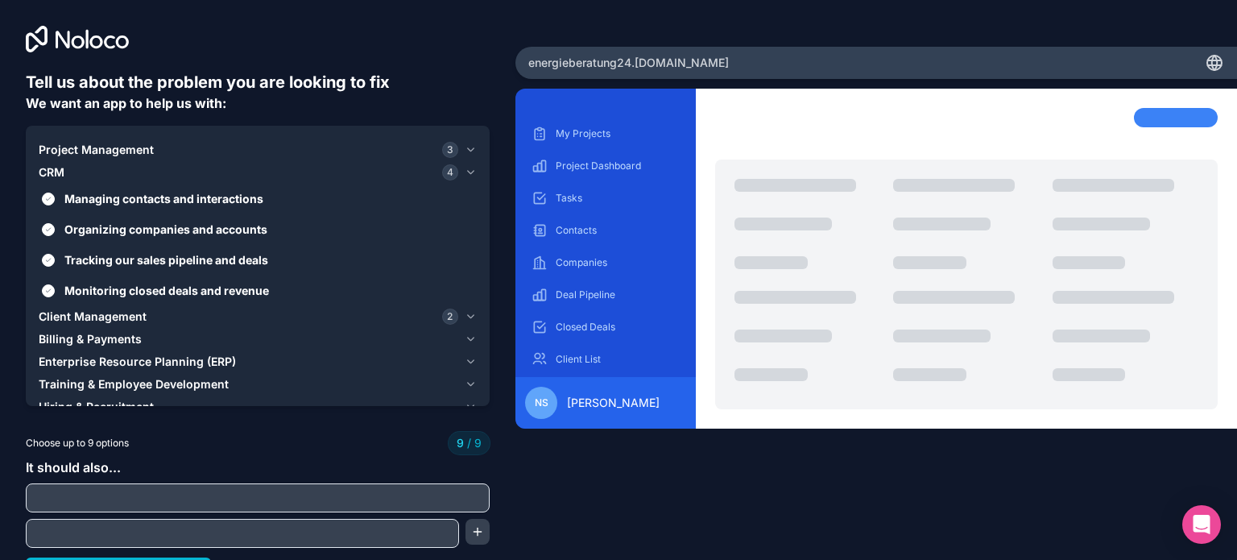
click at [84, 314] on span "Client Management" at bounding box center [93, 316] width 108 height 16
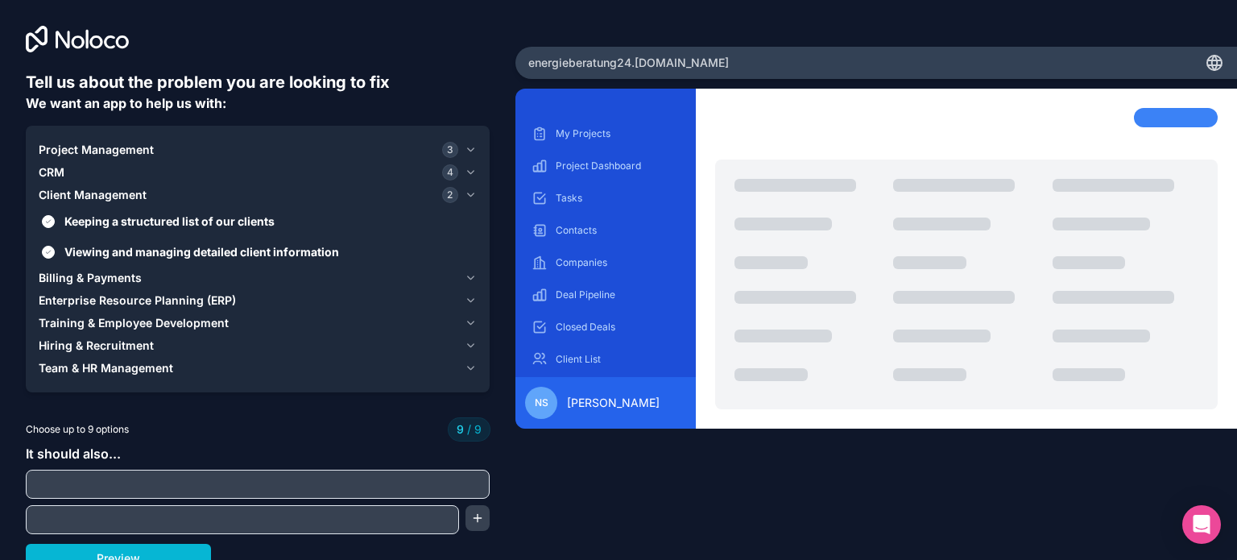
click at [87, 275] on span "Billing & Payments" at bounding box center [90, 278] width 103 height 16
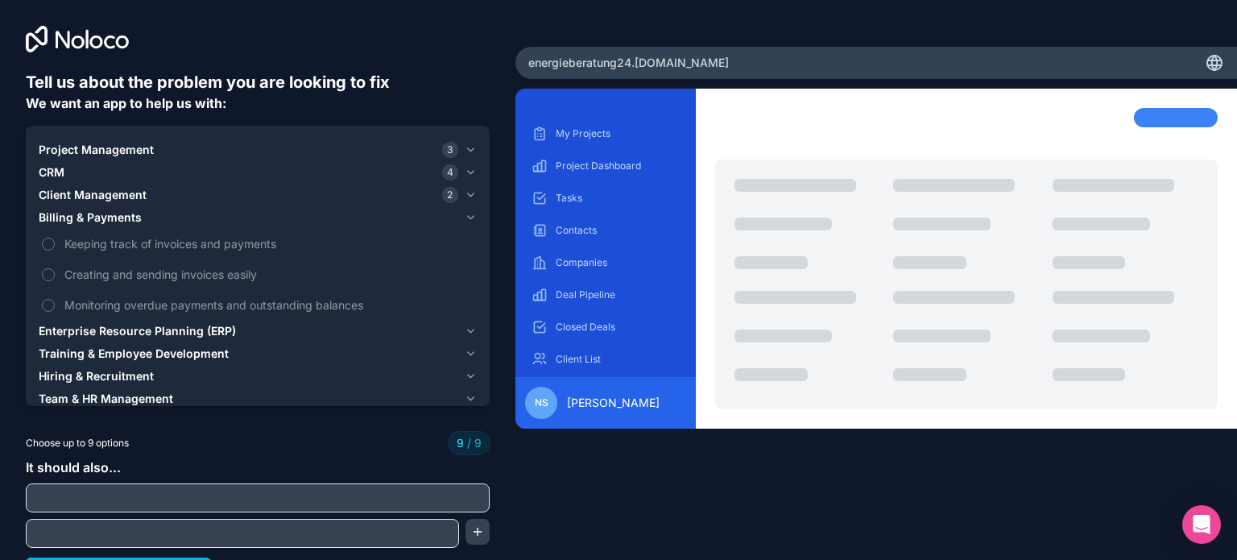
click at [84, 331] on span "Enterprise Resource Planning (ERP)" at bounding box center [137, 331] width 197 height 16
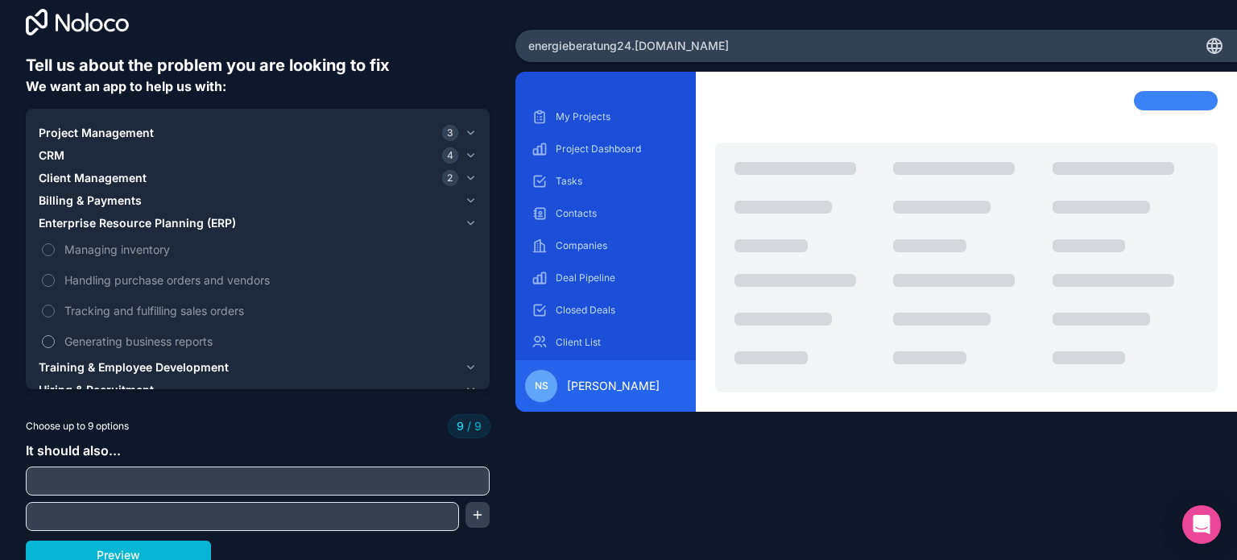
scroll to position [26, 0]
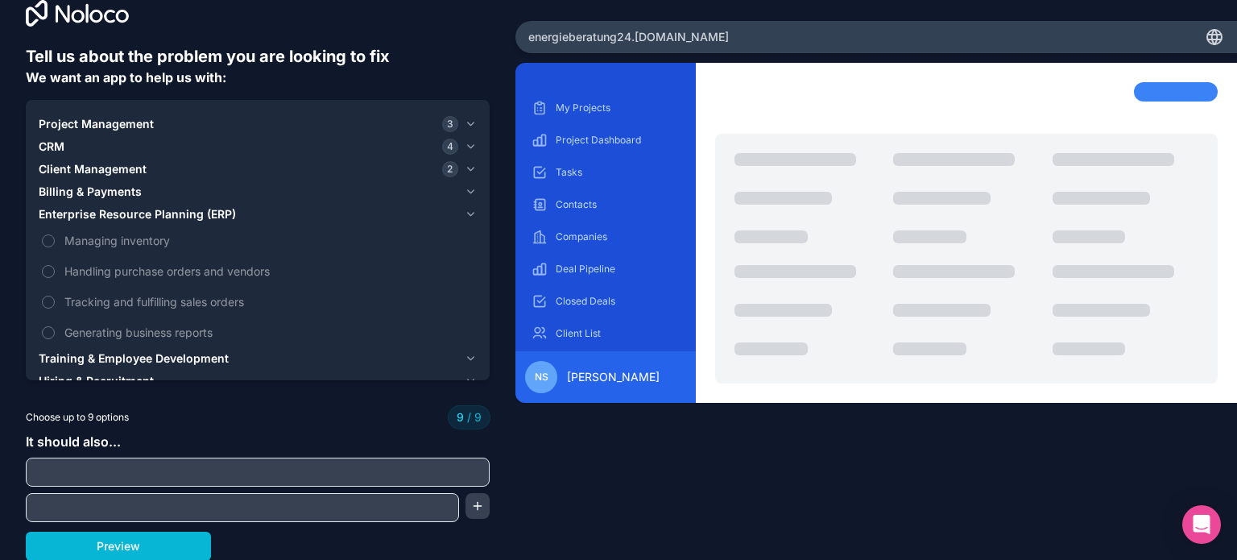
click at [95, 194] on span "Billing & Payments" at bounding box center [90, 192] width 103 height 16
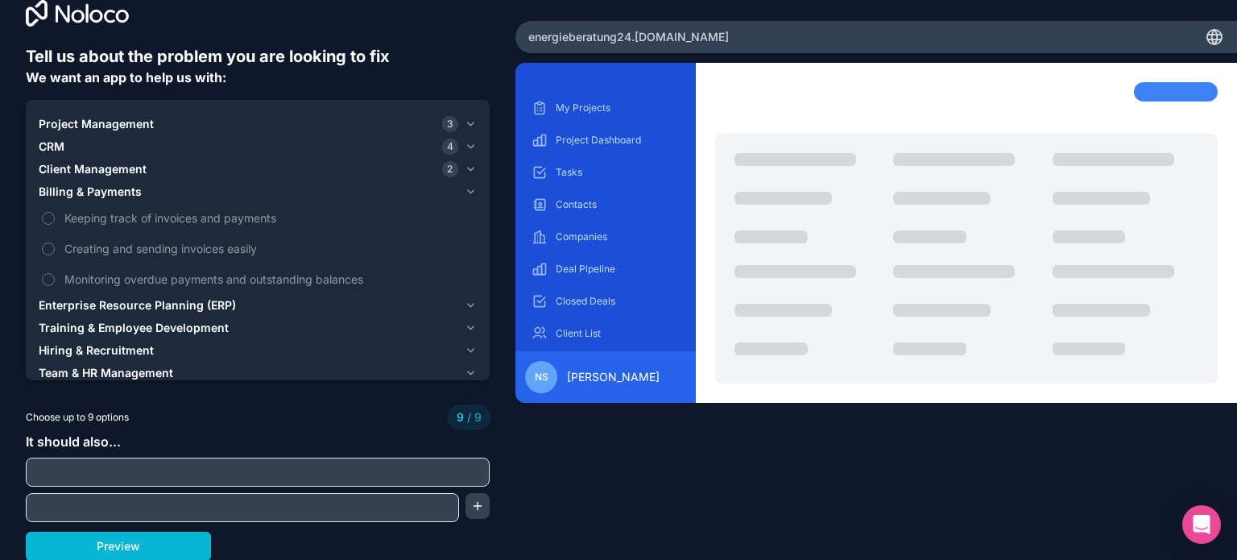
click at [98, 167] on span "Client Management" at bounding box center [93, 169] width 108 height 16
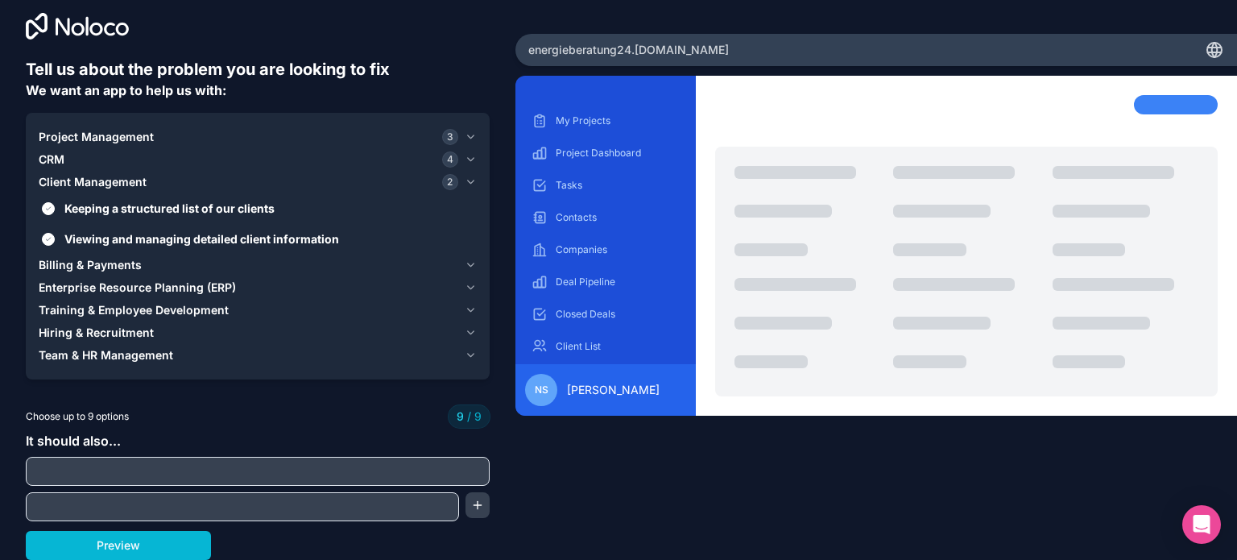
click at [52, 150] on button "CRM 4" at bounding box center [258, 159] width 438 height 23
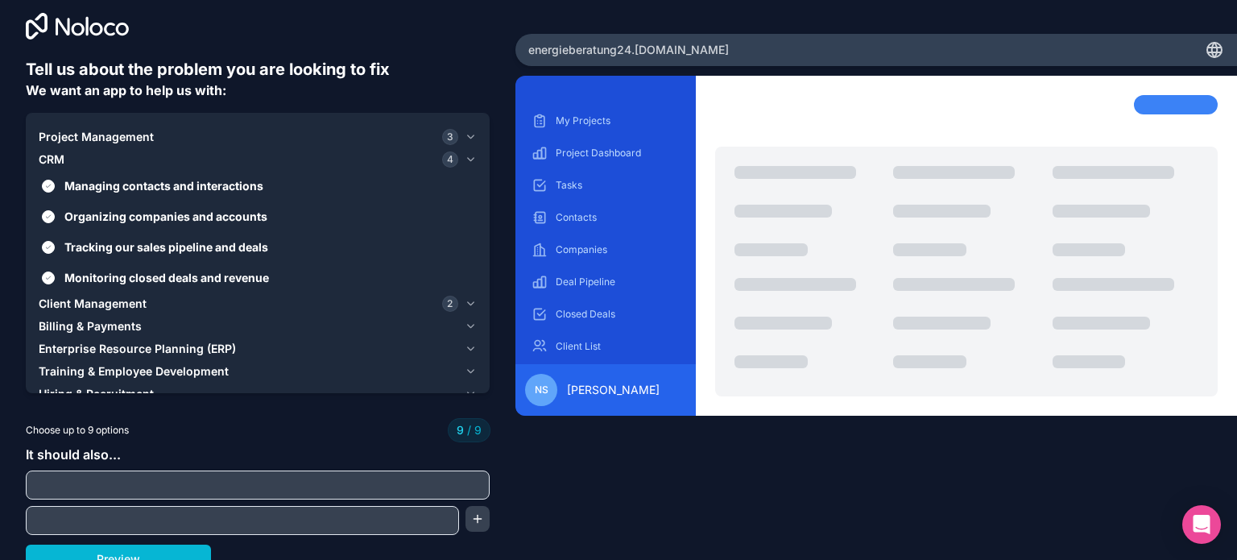
click at [66, 134] on span "Project Management" at bounding box center [96, 137] width 115 height 16
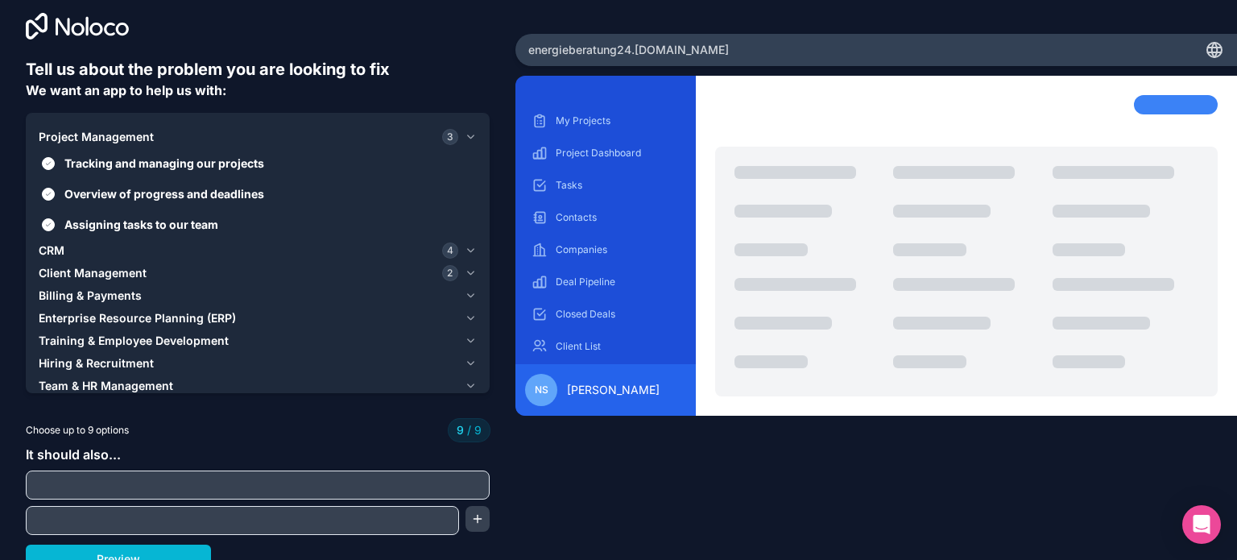
click at [52, 246] on span "CRM" at bounding box center [52, 250] width 26 height 16
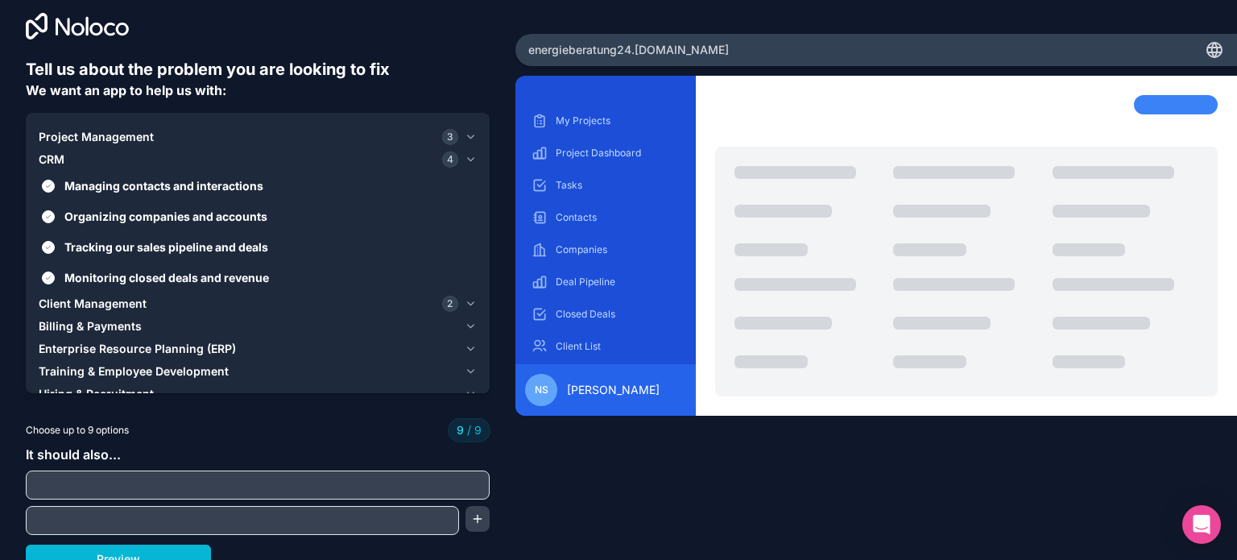
click at [65, 300] on span "Client Management" at bounding box center [93, 303] width 108 height 16
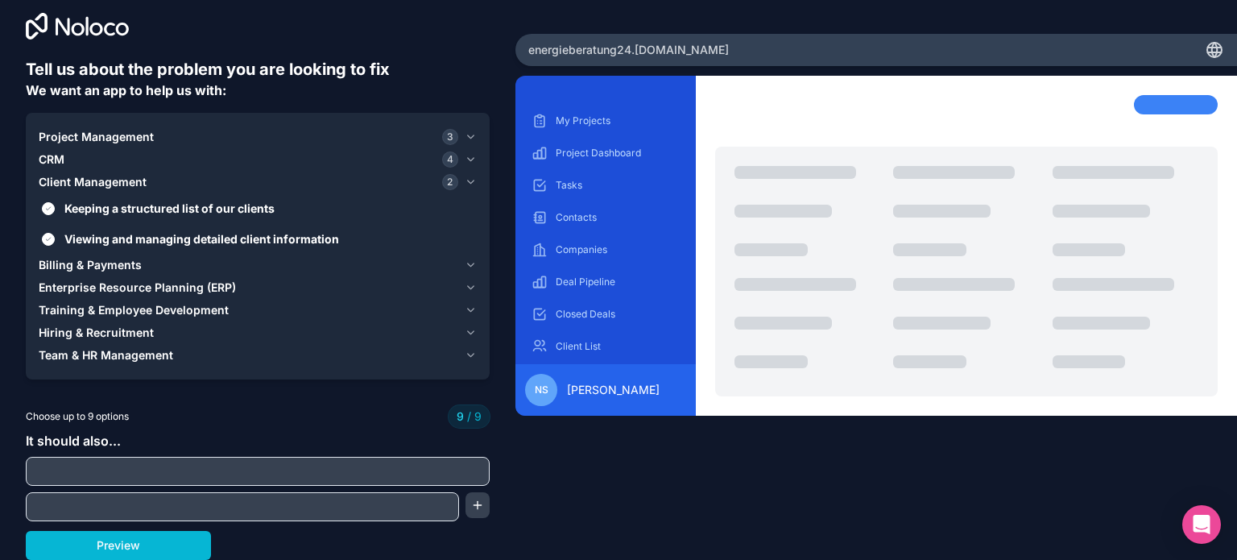
click at [75, 263] on span "Billing & Payments" at bounding box center [90, 265] width 103 height 16
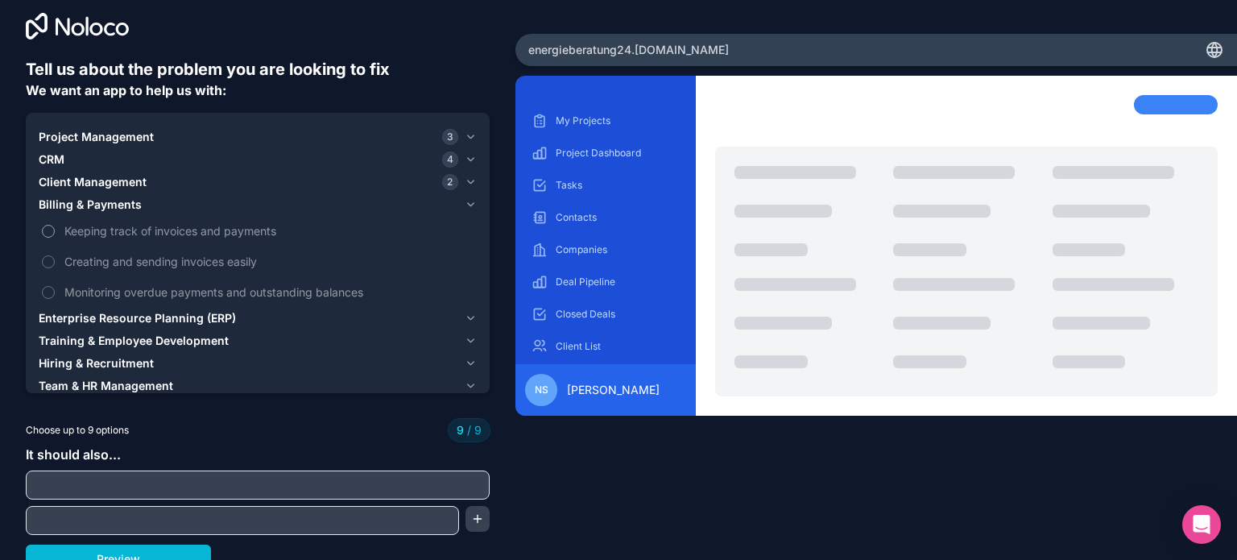
click at [52, 221] on label "Keeping track of invoices and payments" at bounding box center [258, 231] width 438 height 30
click at [60, 481] on input "text" at bounding box center [258, 484] width 456 height 23
type input "billing"
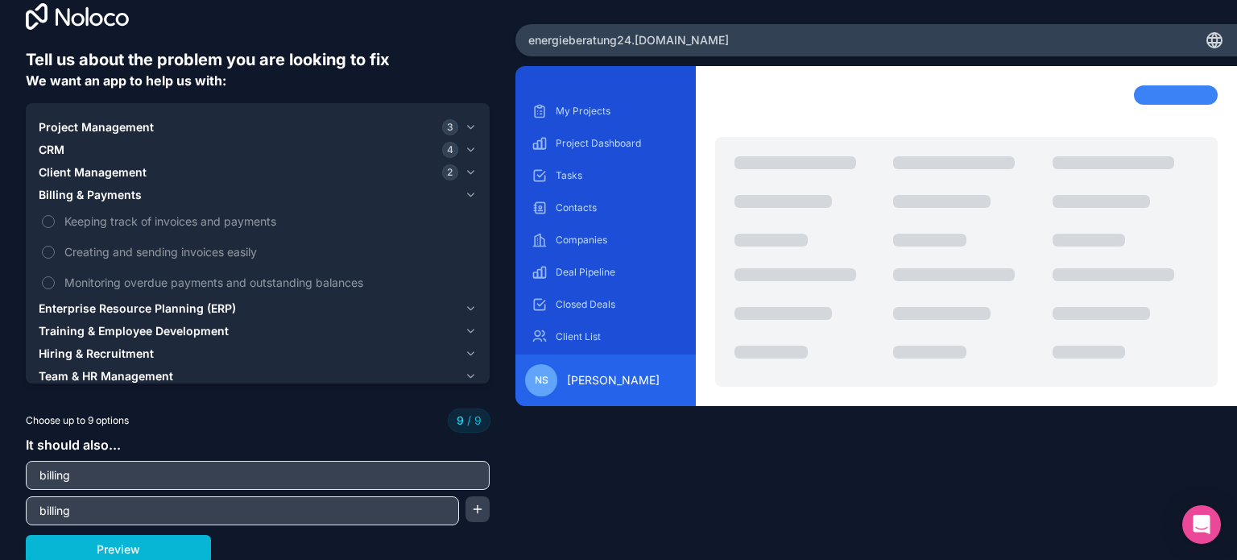
scroll to position [26, 0]
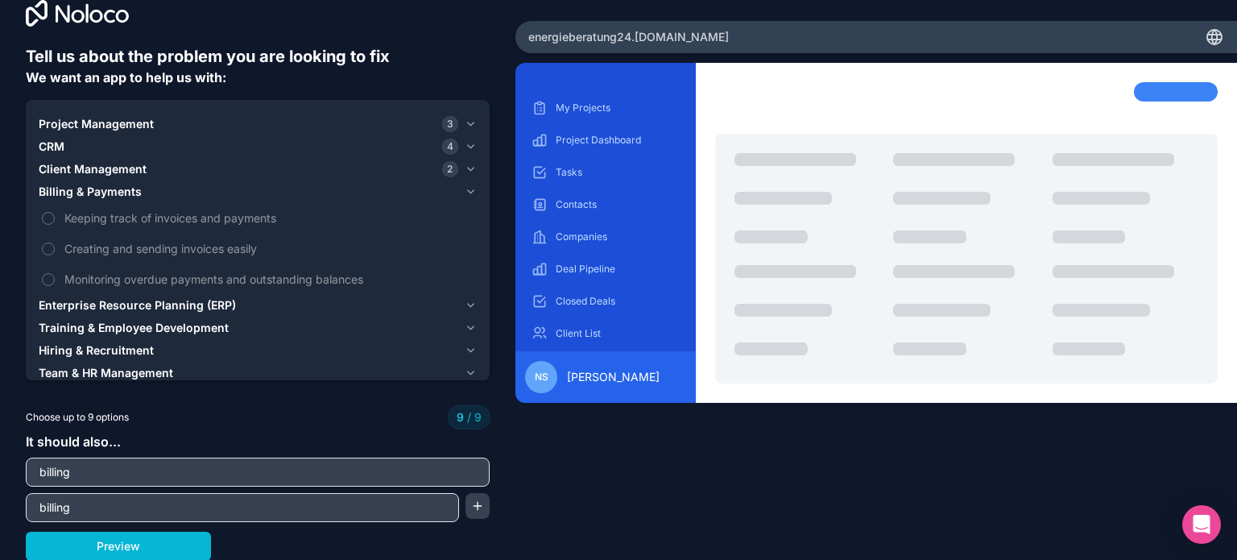
type input "billing"
drag, startPoint x: 108, startPoint y: 490, endPoint x: 23, endPoint y: 506, distance: 86.9
click at [23, 506] on div "Tell us about the problem you are looking to fix We want an app to help us with…" at bounding box center [618, 280] width 1237 height 560
drag, startPoint x: 81, startPoint y: 506, endPoint x: 21, endPoint y: 493, distance: 61.0
click at [23, 494] on div "Tell us about the problem you are looking to fix We want an app to help us with…" at bounding box center [618, 280] width 1237 height 560
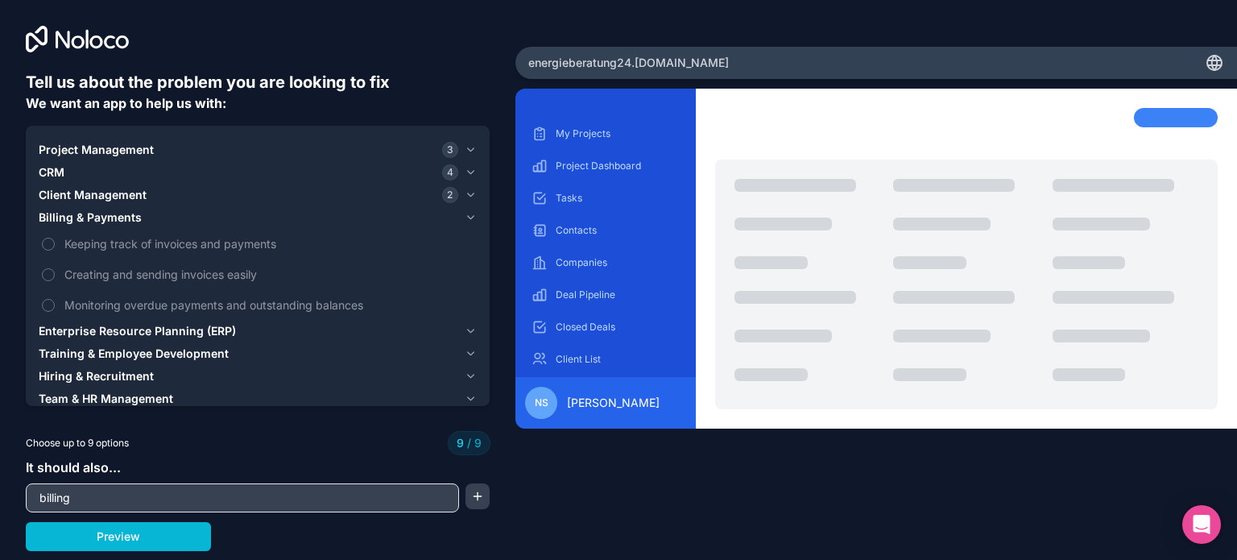
scroll to position [0, 0]
drag, startPoint x: 54, startPoint y: 487, endPoint x: 7, endPoint y: 489, distance: 46.7
click at [8, 488] on div "Tell us about the problem you are looking to fix We want an app to help us with…" at bounding box center [618, 280] width 1237 height 560
click at [147, 526] on button "Preview" at bounding box center [118, 536] width 185 height 29
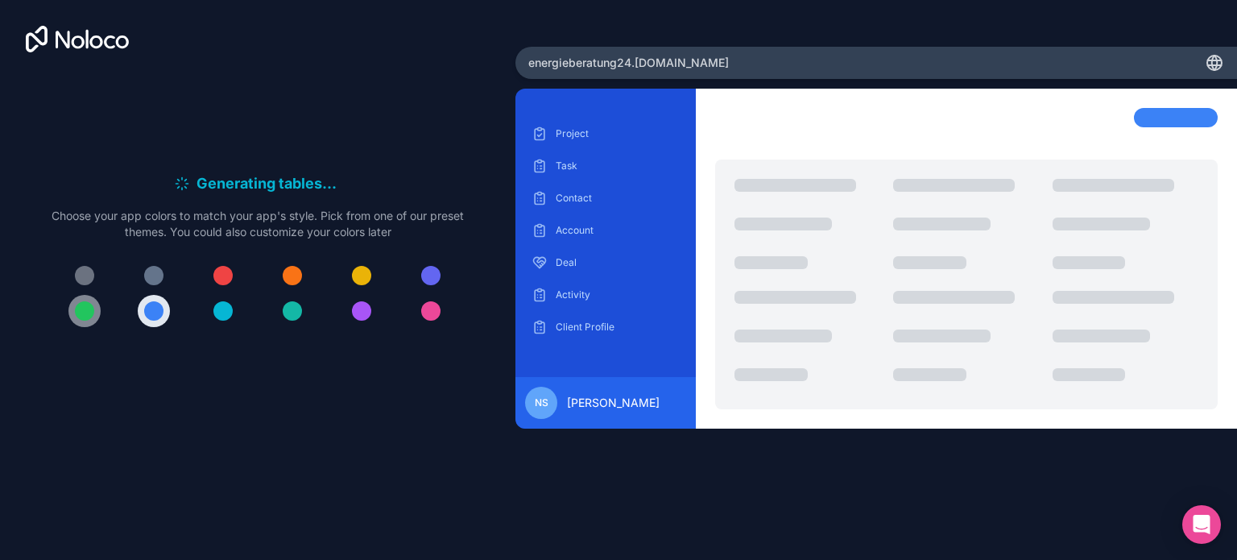
click at [84, 300] on button at bounding box center [84, 311] width 32 height 32
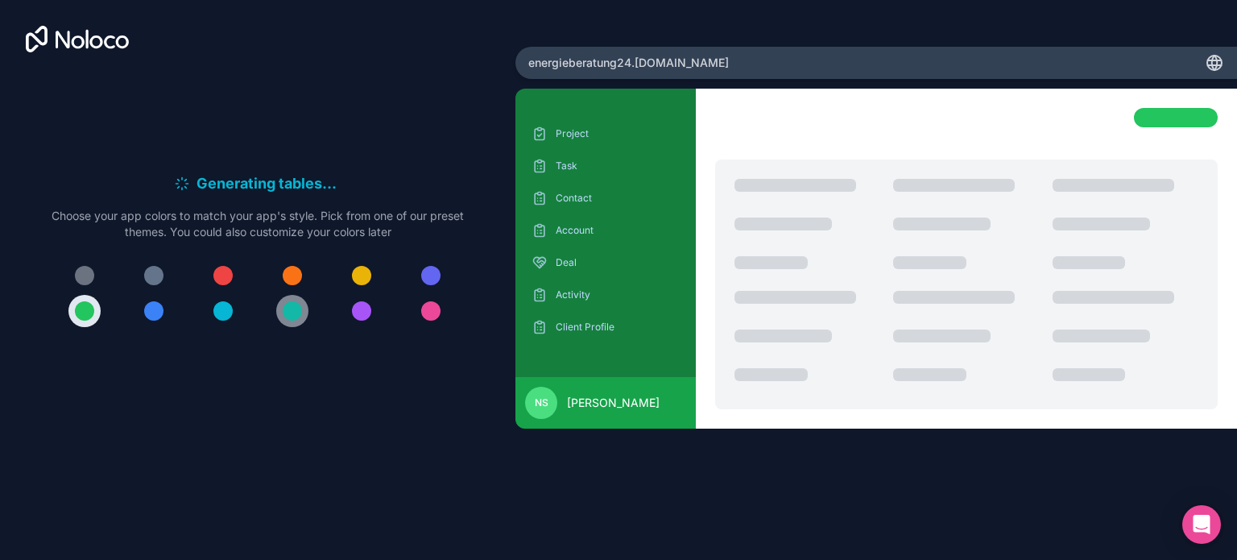
click at [282, 308] on button at bounding box center [292, 311] width 32 height 32
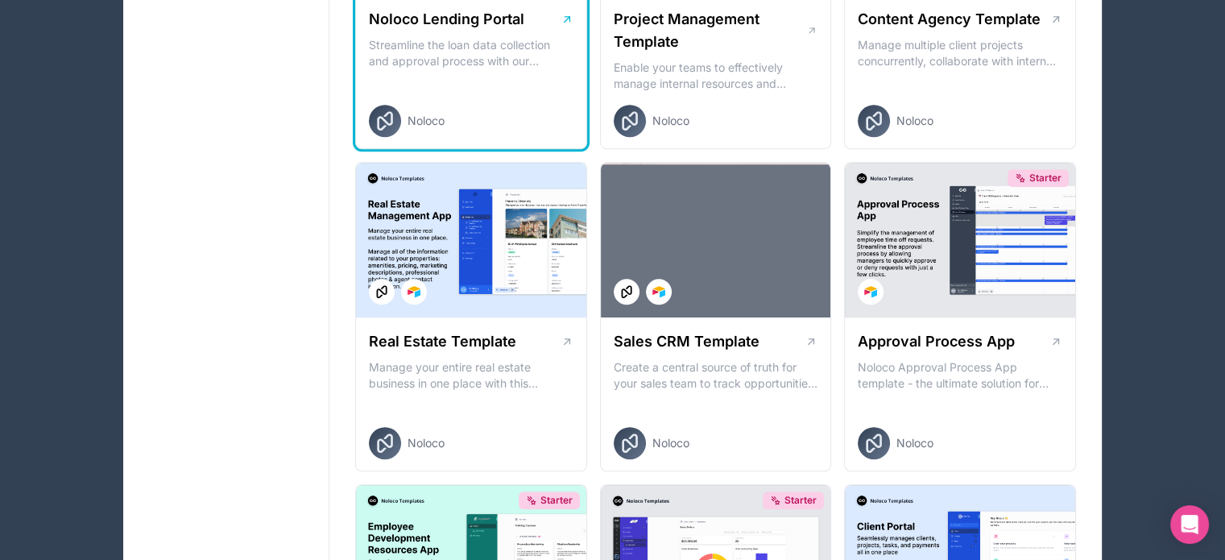
scroll to position [886, 0]
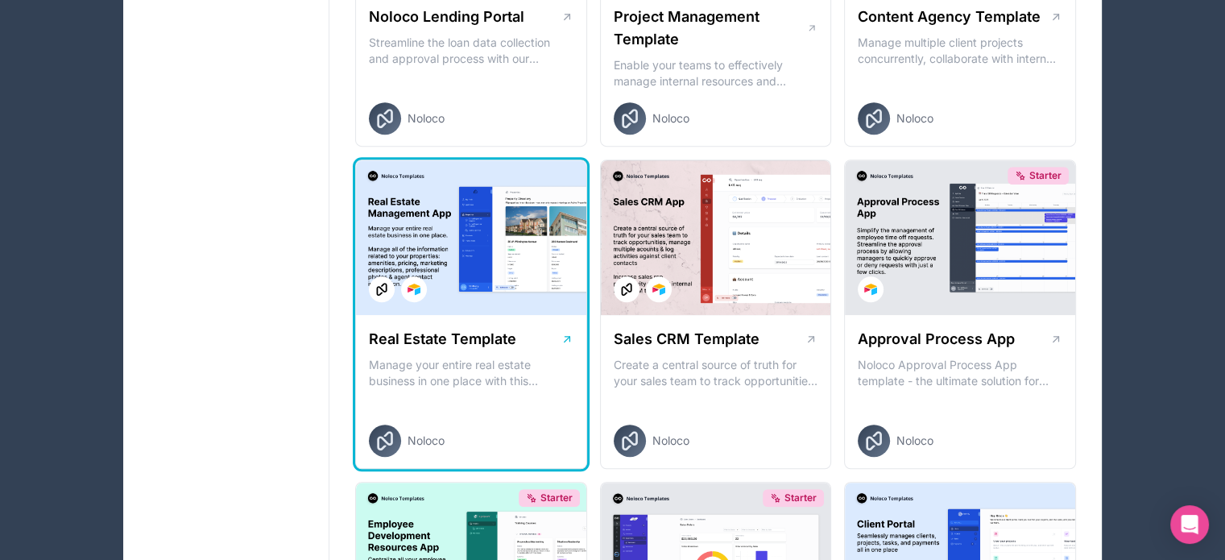
click at [465, 238] on div at bounding box center [471, 237] width 230 height 155
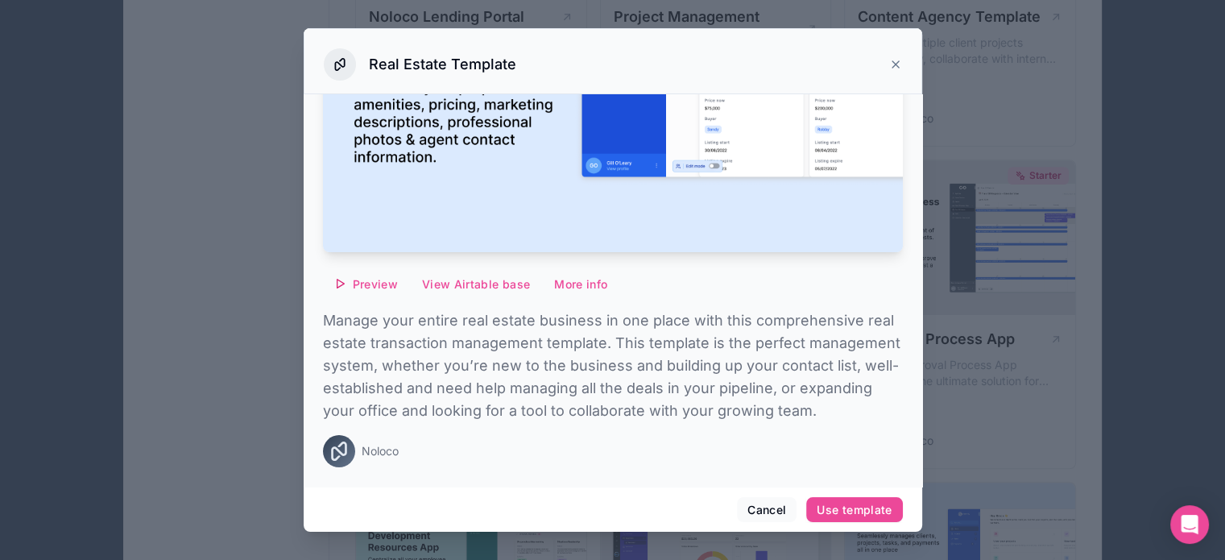
scroll to position [966, 0]
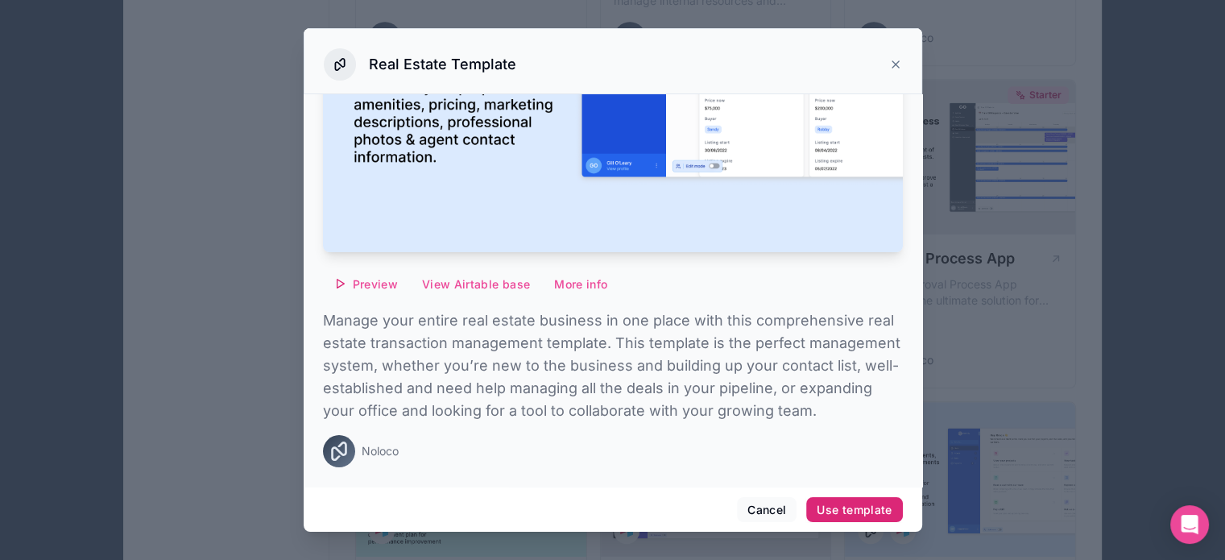
click at [859, 514] on div "Use template" at bounding box center [853, 509] width 75 height 14
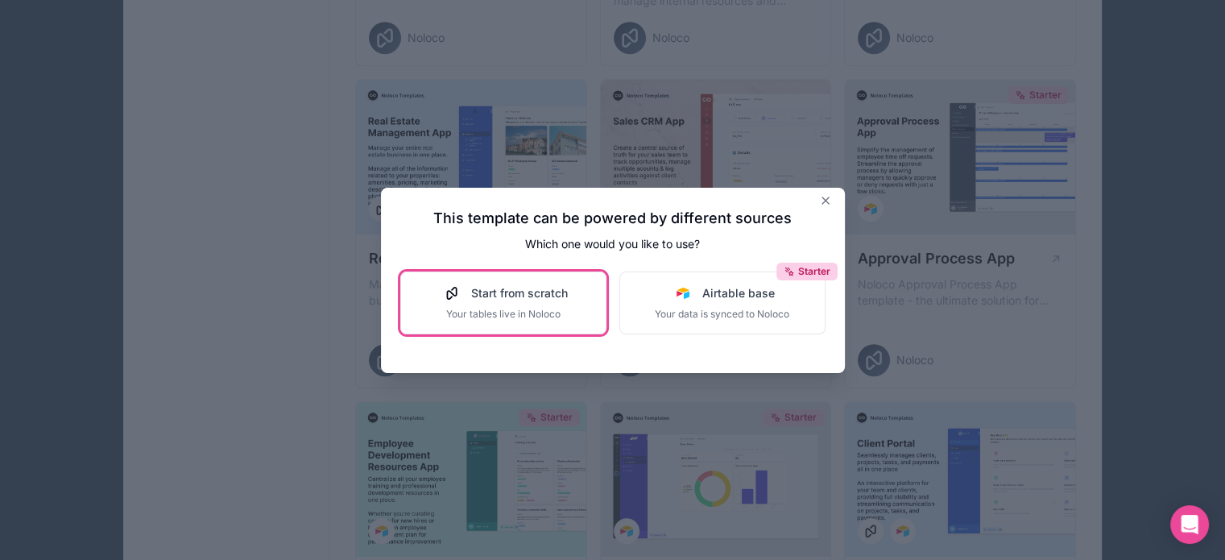
click at [519, 299] on span "Start from scratch" at bounding box center [519, 293] width 97 height 16
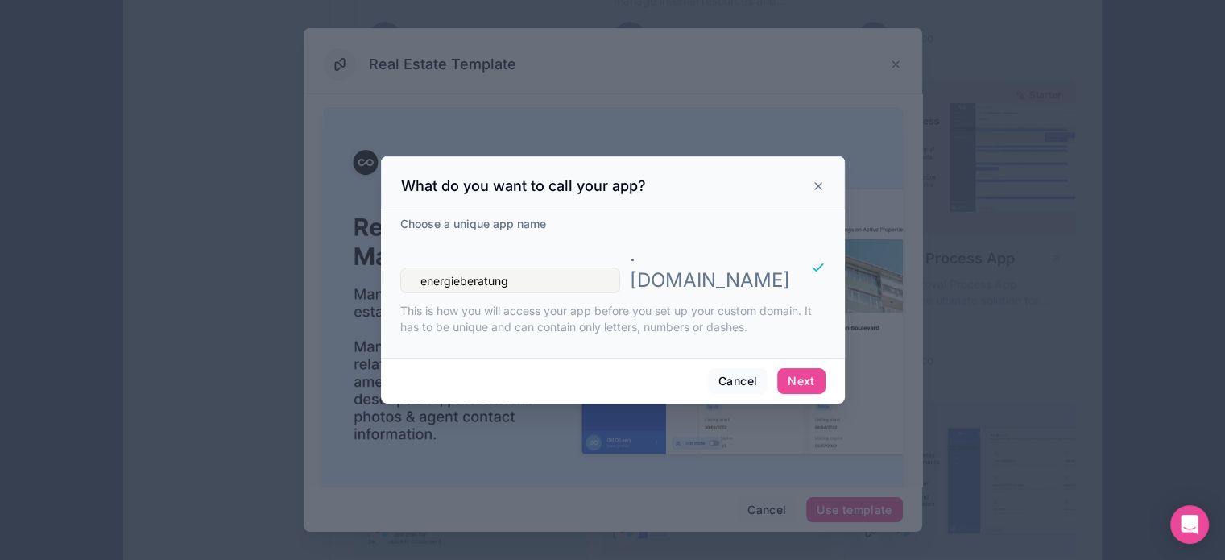
click at [543, 267] on input "energieberatung" at bounding box center [510, 280] width 220 height 26
type input "energieberatung242"
click at [799, 368] on button "Next" at bounding box center [801, 381] width 48 height 26
